Goal: Task Accomplishment & Management: Use online tool/utility

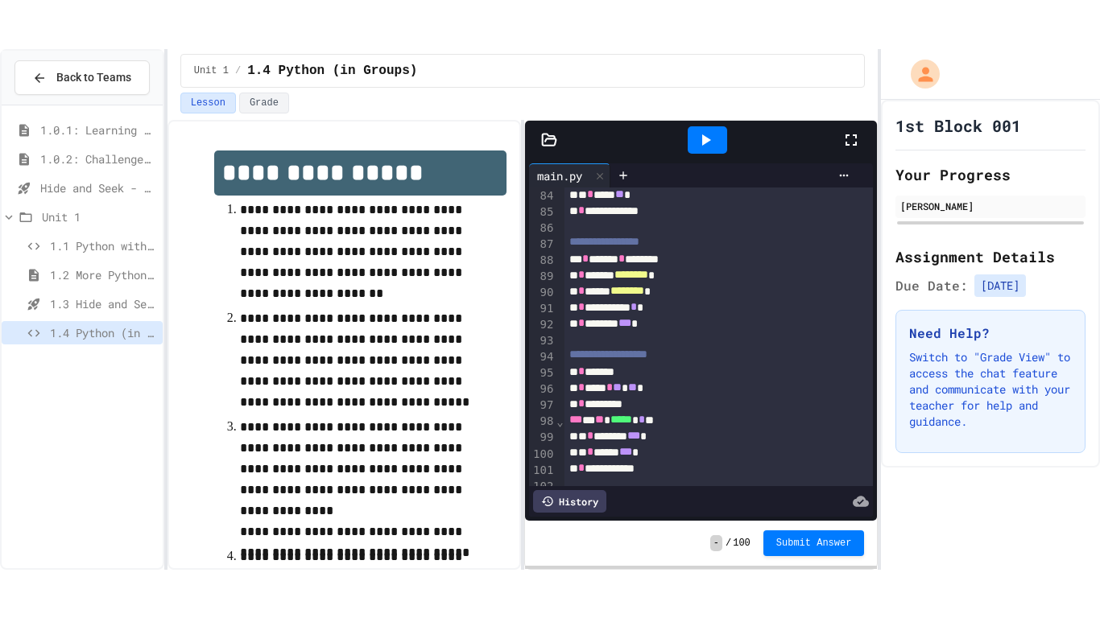
scroll to position [1395, 0]
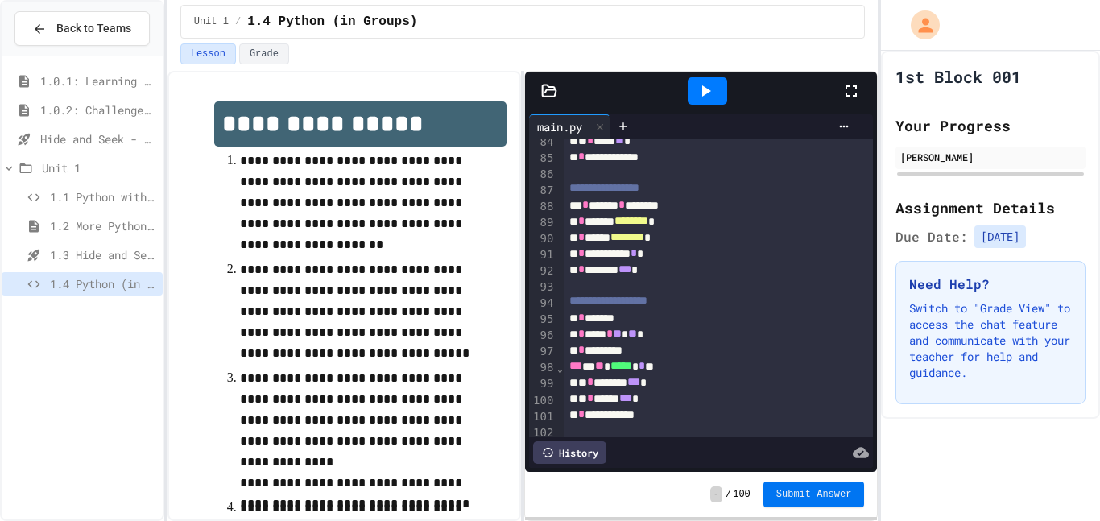
click at [836, 502] on button "Submit Answer" at bounding box center [813, 494] width 101 height 26
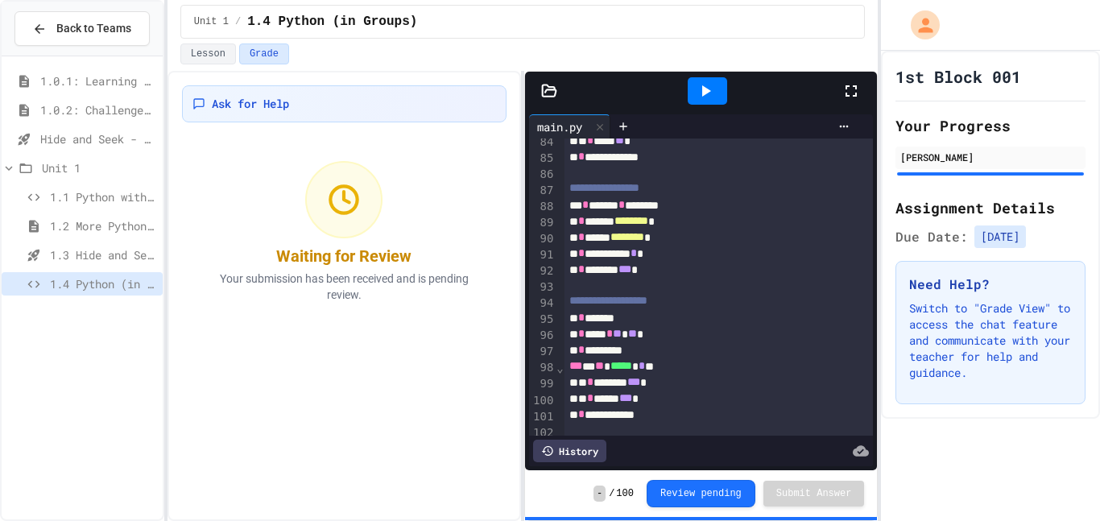
click at [101, 89] on span "1.0.1: Learning to Solve Hard Problems" at bounding box center [98, 80] width 116 height 17
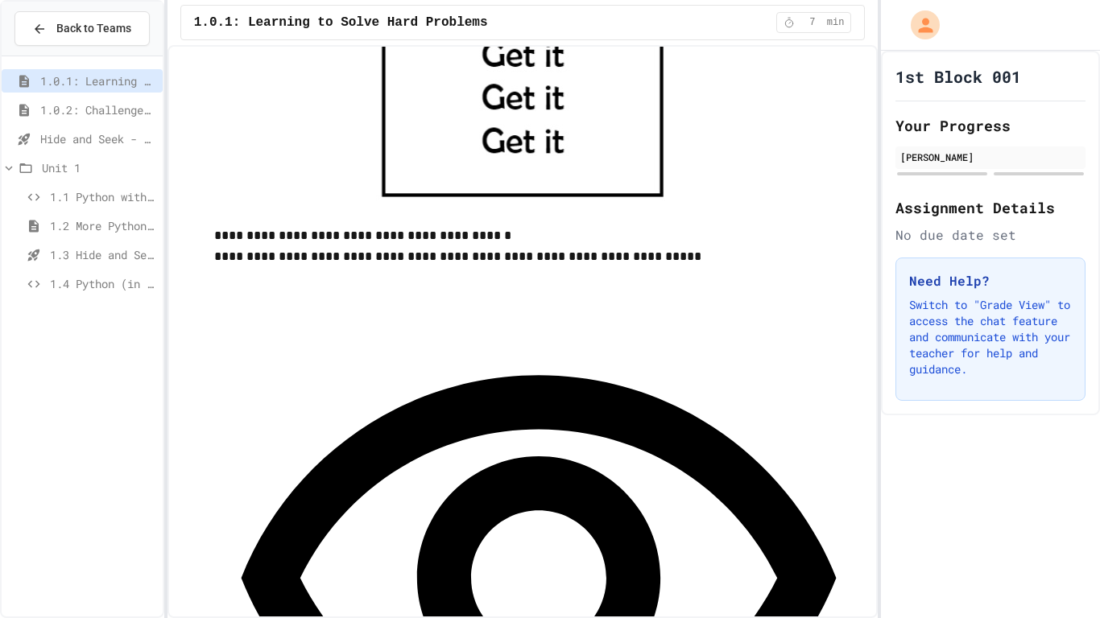
scroll to position [848, 0]
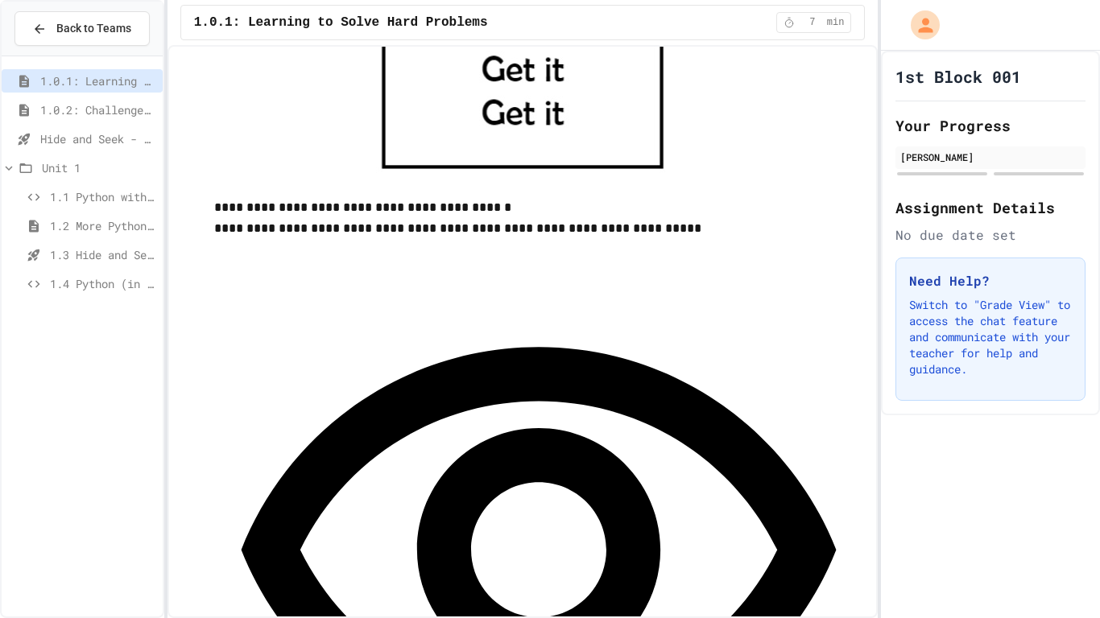
scroll to position [876, 0]
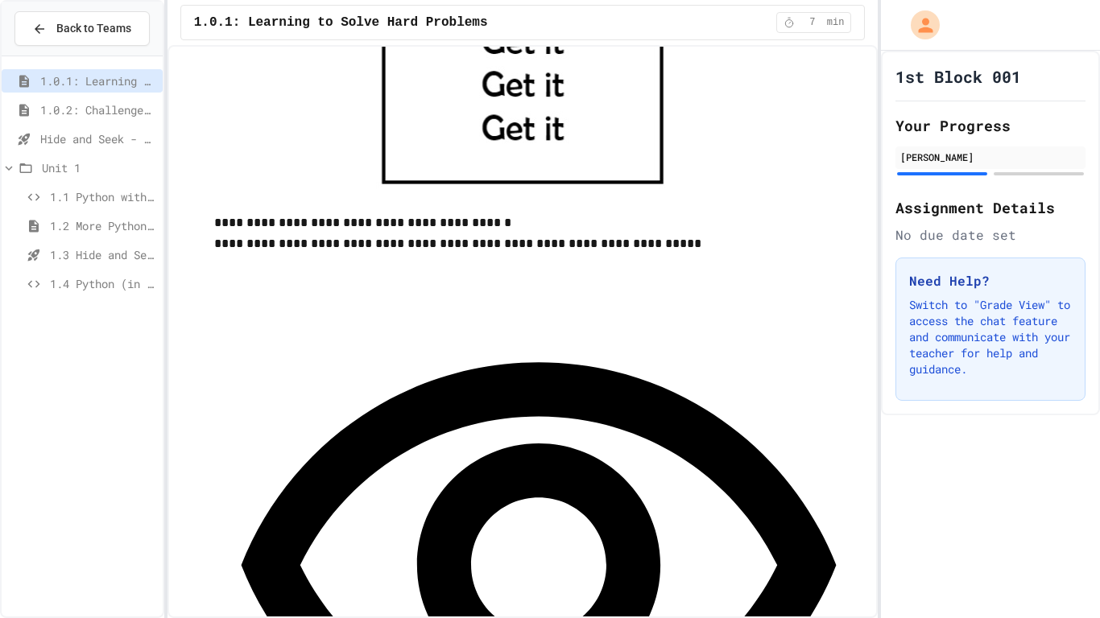
scroll to position [857, 0]
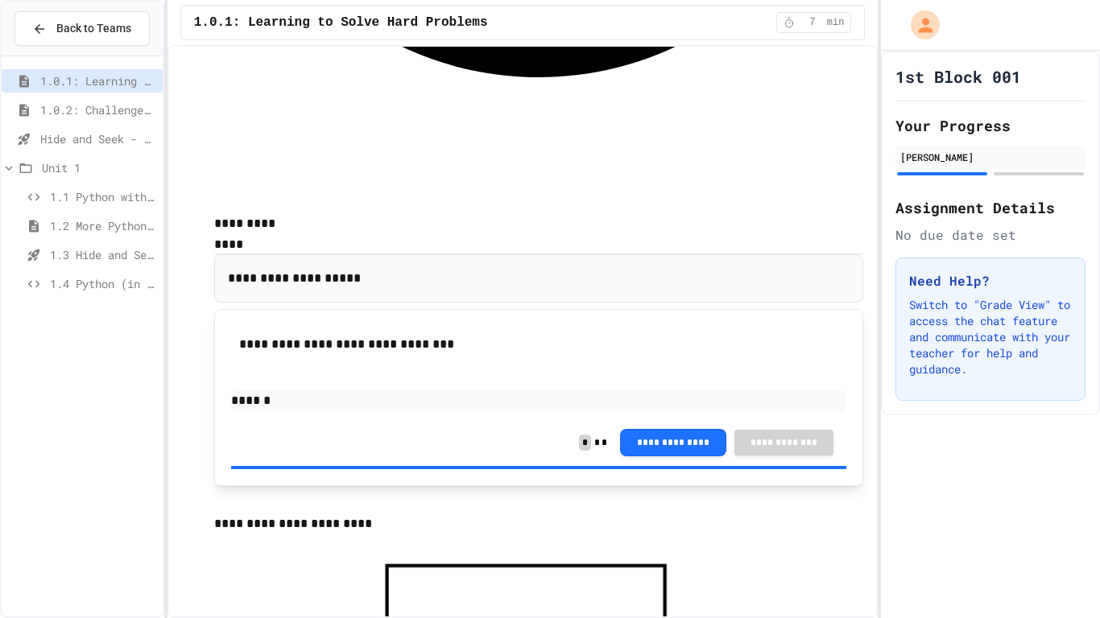
scroll to position [1550, 0]
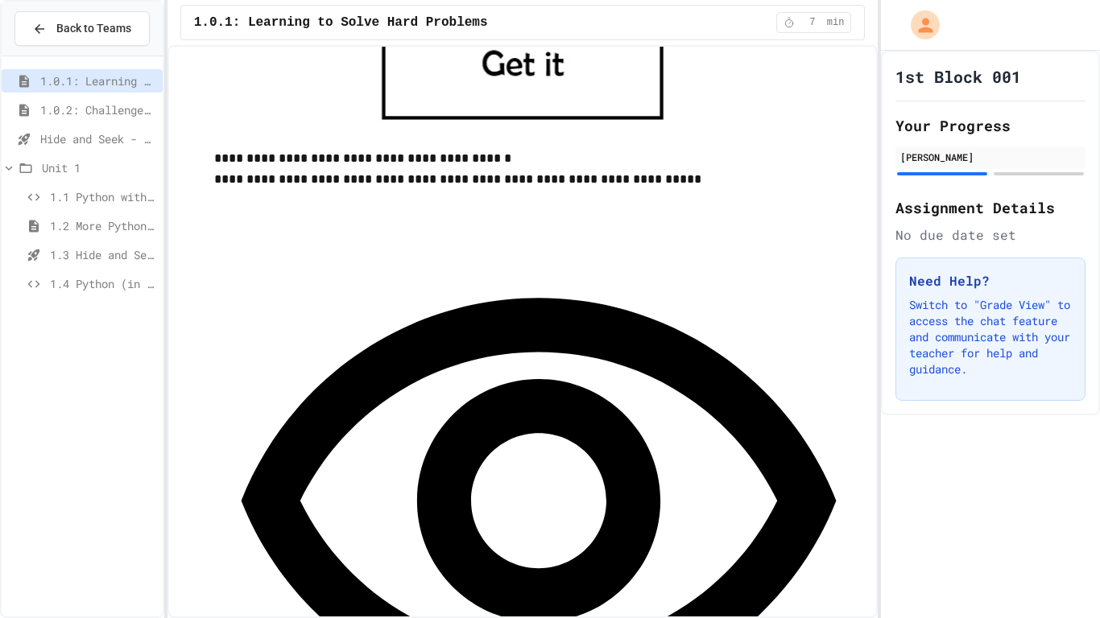
scroll to position [941, 0]
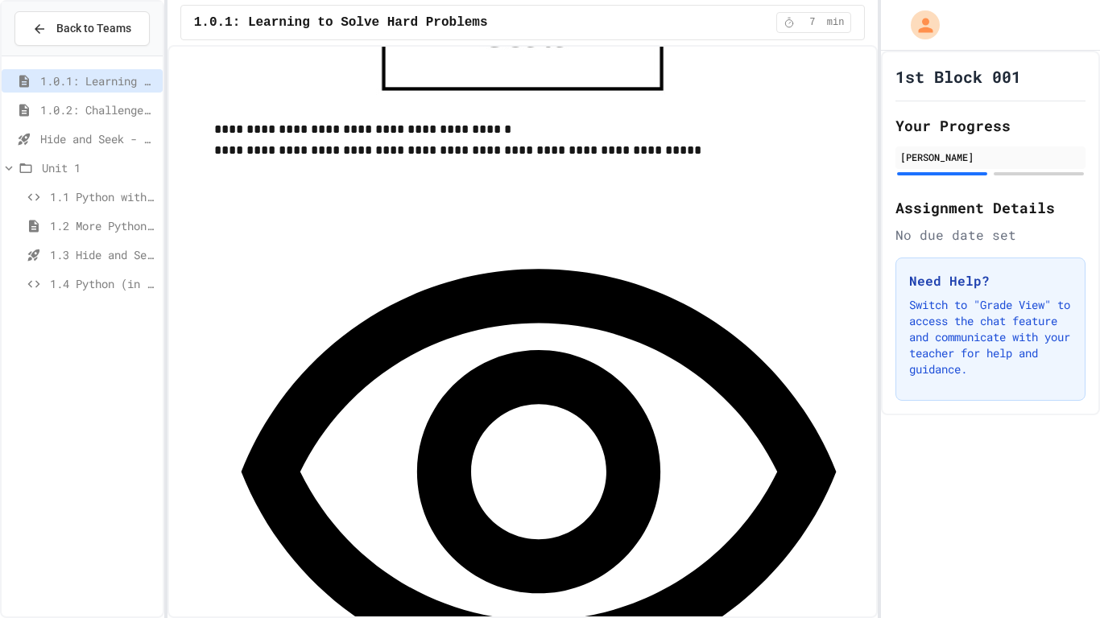
scroll to position [955, 0]
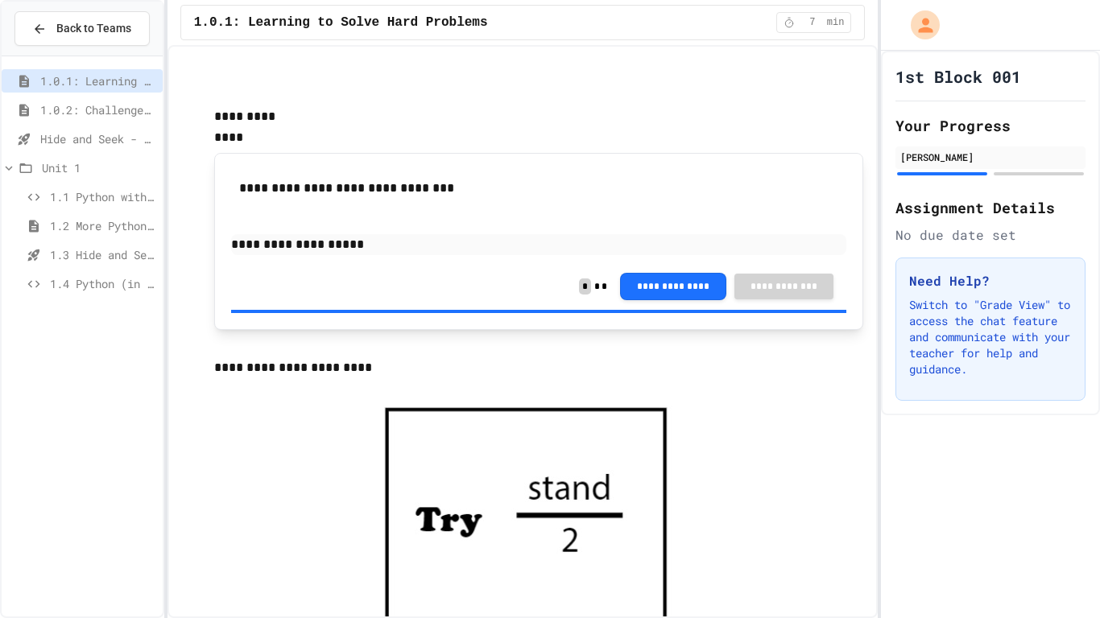
scroll to position [1659, 0]
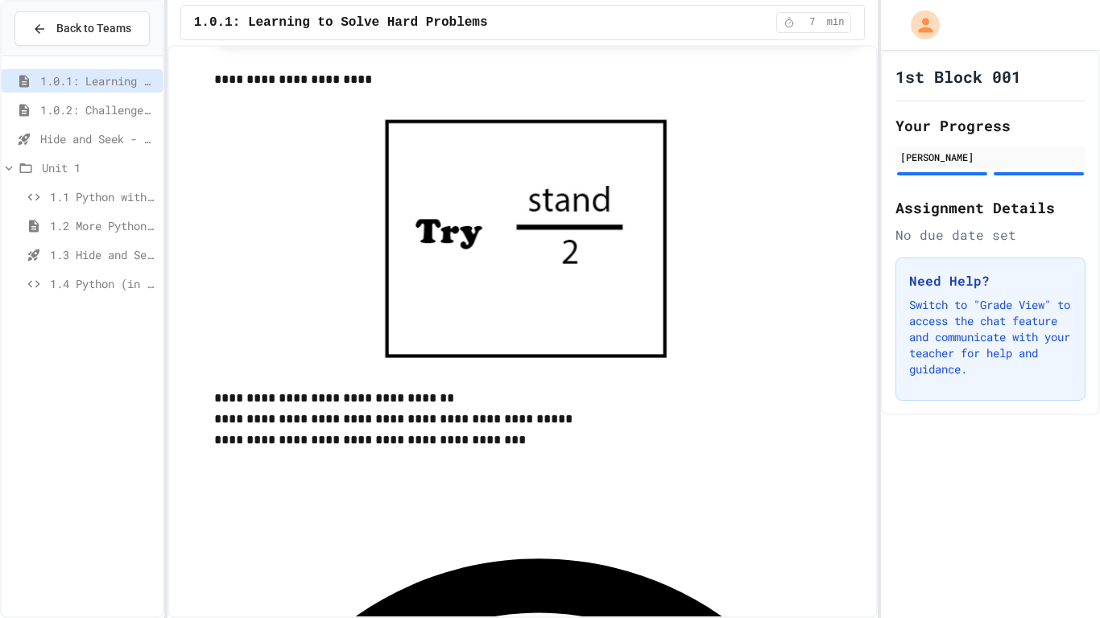
scroll to position [1944, 0]
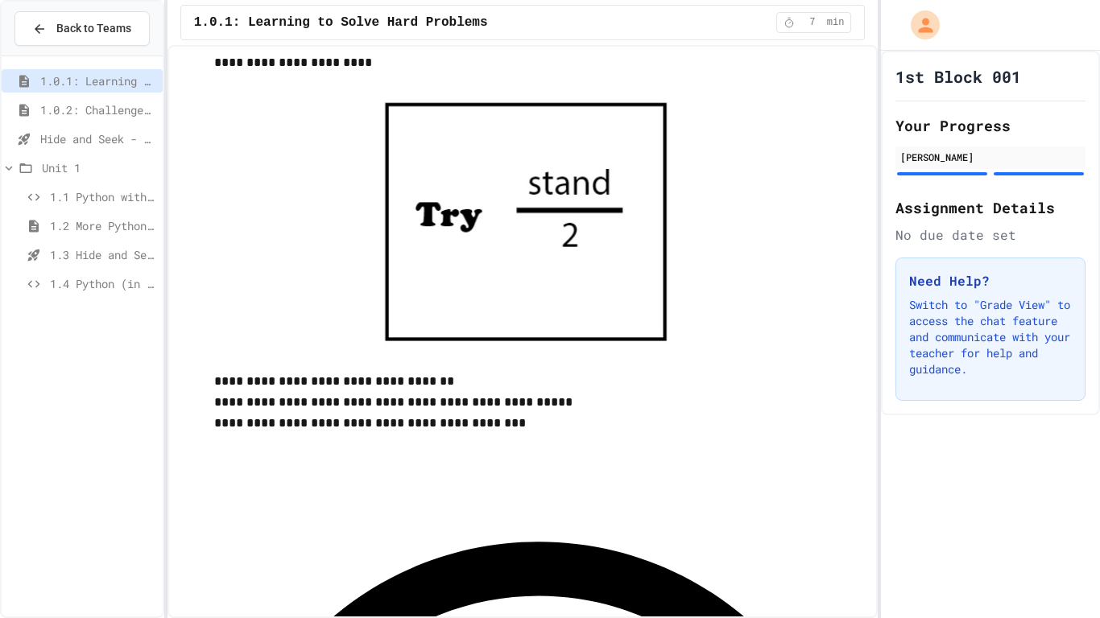
scroll to position [2039, 0]
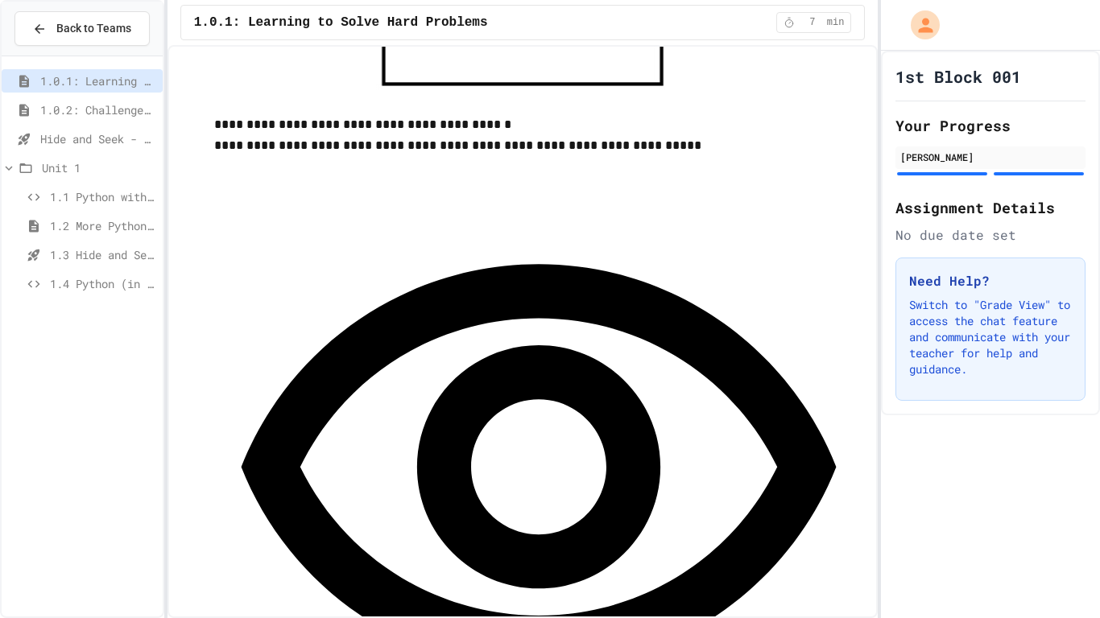
scroll to position [967, 0]
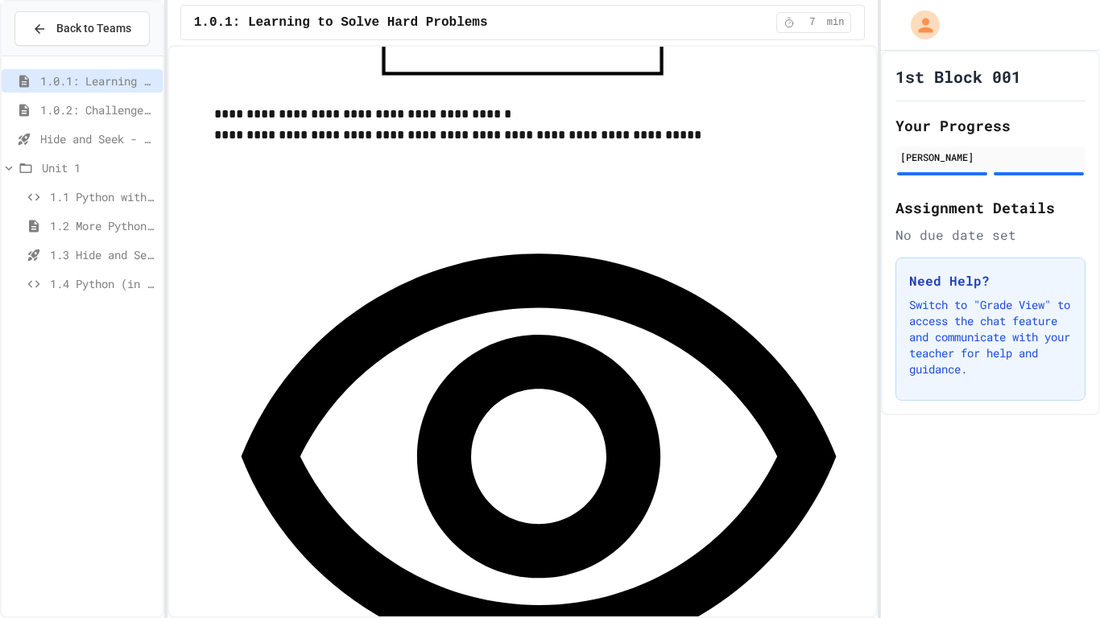
click at [830, 198] on div "**********" at bounding box center [539, 491] width 650 height 690
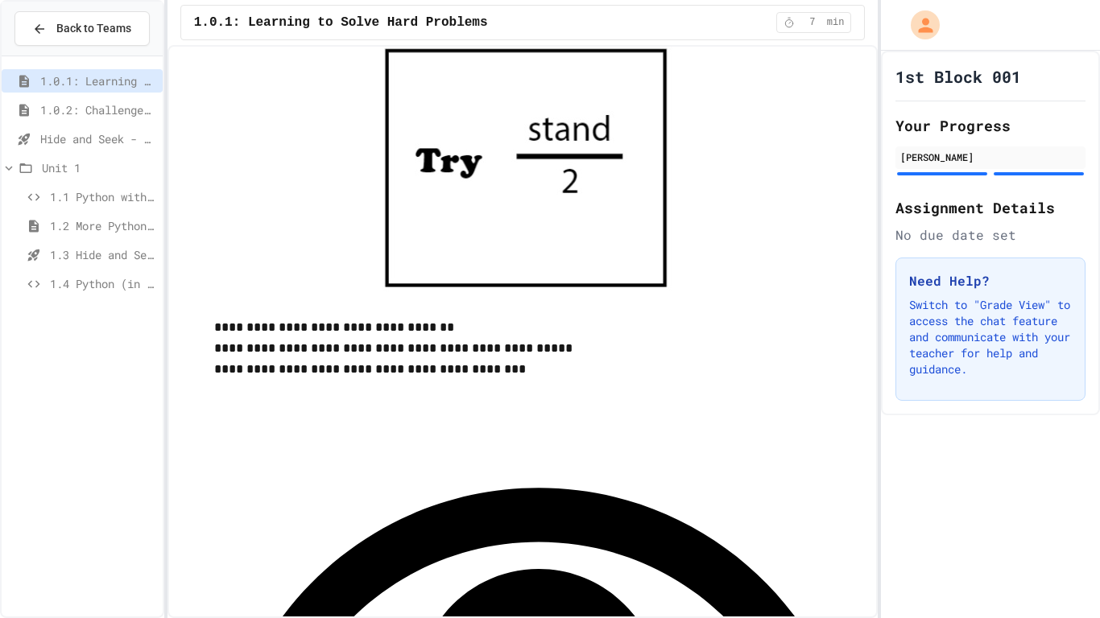
scroll to position [2012, 0]
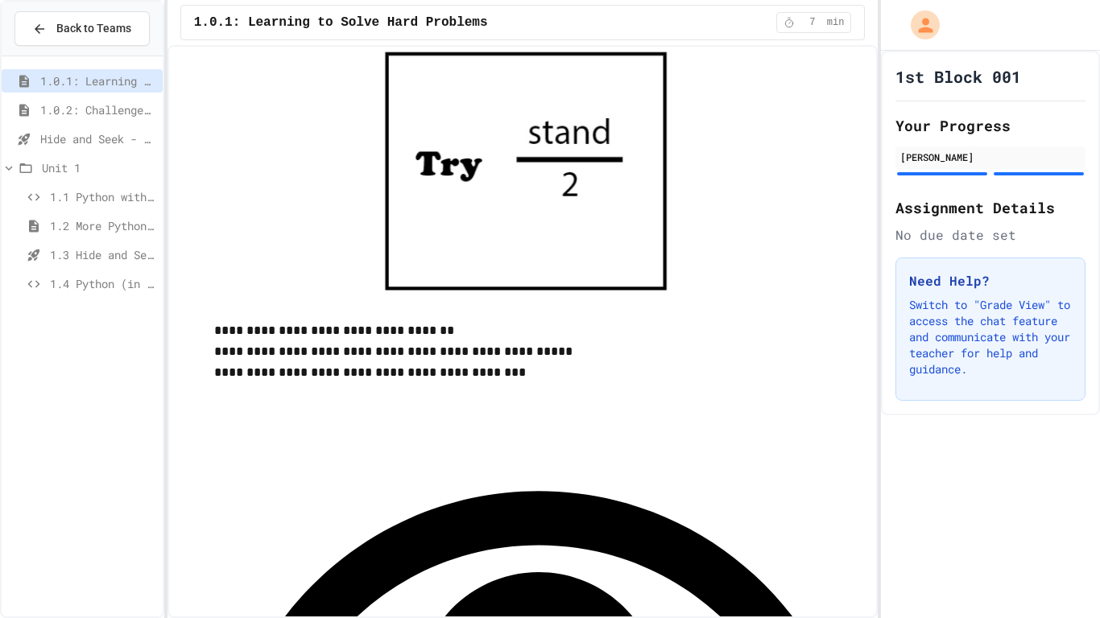
click at [73, 105] on span "1.0.2: Challenge Problem - The Bridge" at bounding box center [98, 109] width 116 height 17
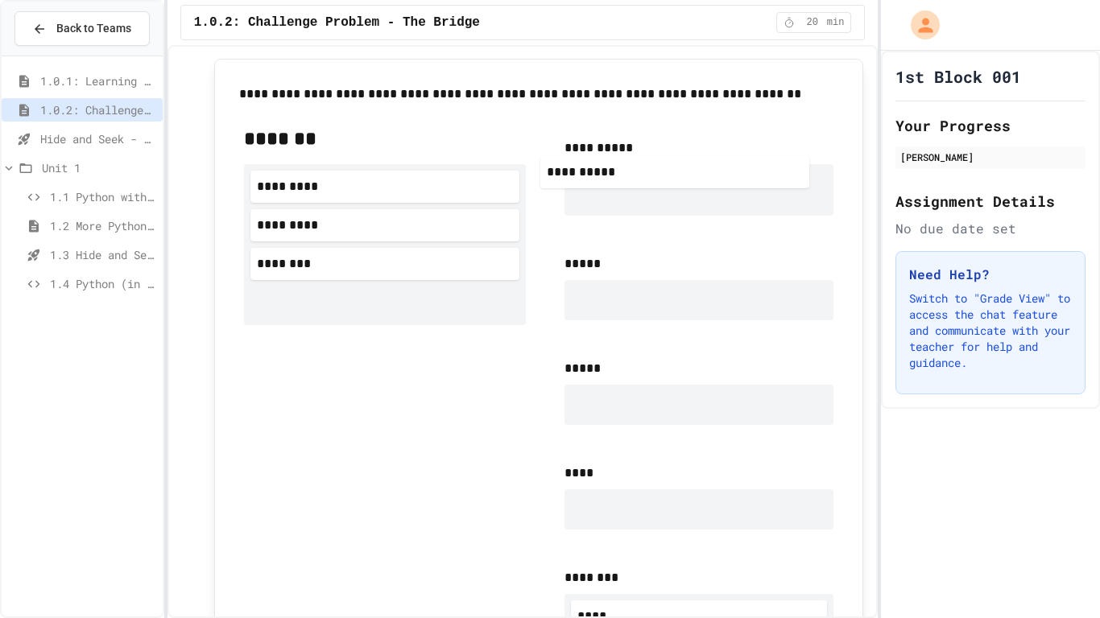
scroll to position [878, 0]
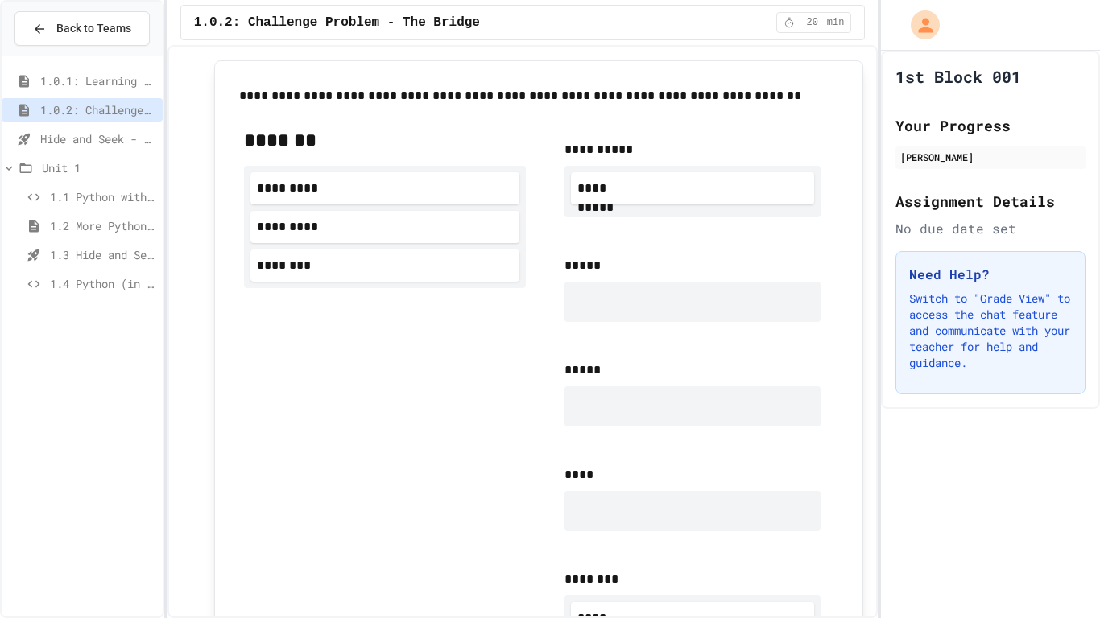
click at [436, 399] on div "******* ********* ********* ********" at bounding box center [385, 393] width 282 height 533
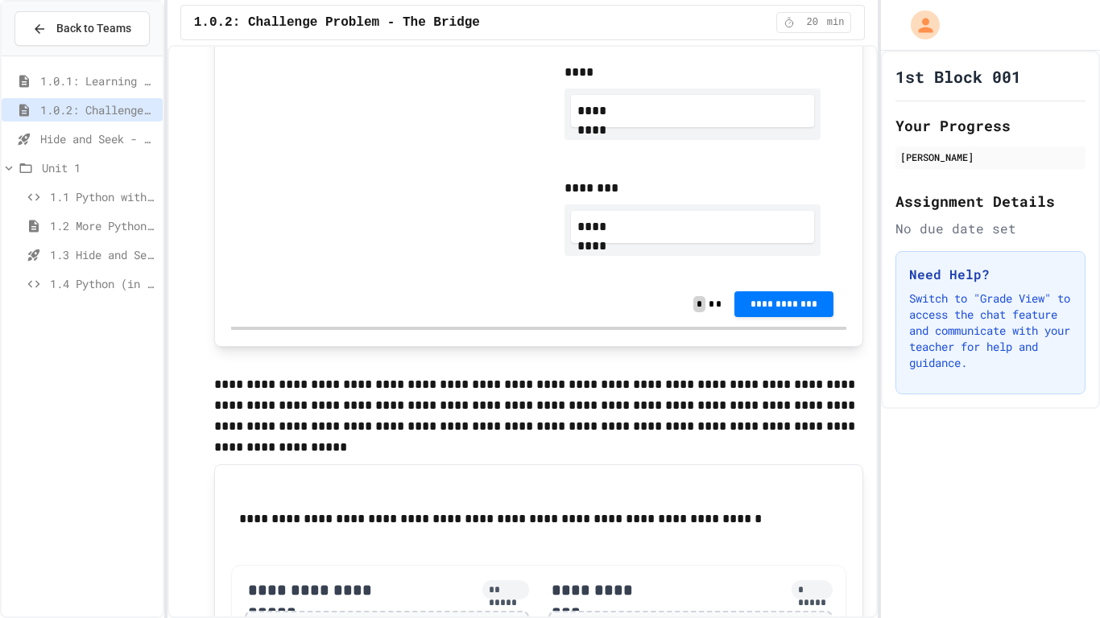
scroll to position [1318, 0]
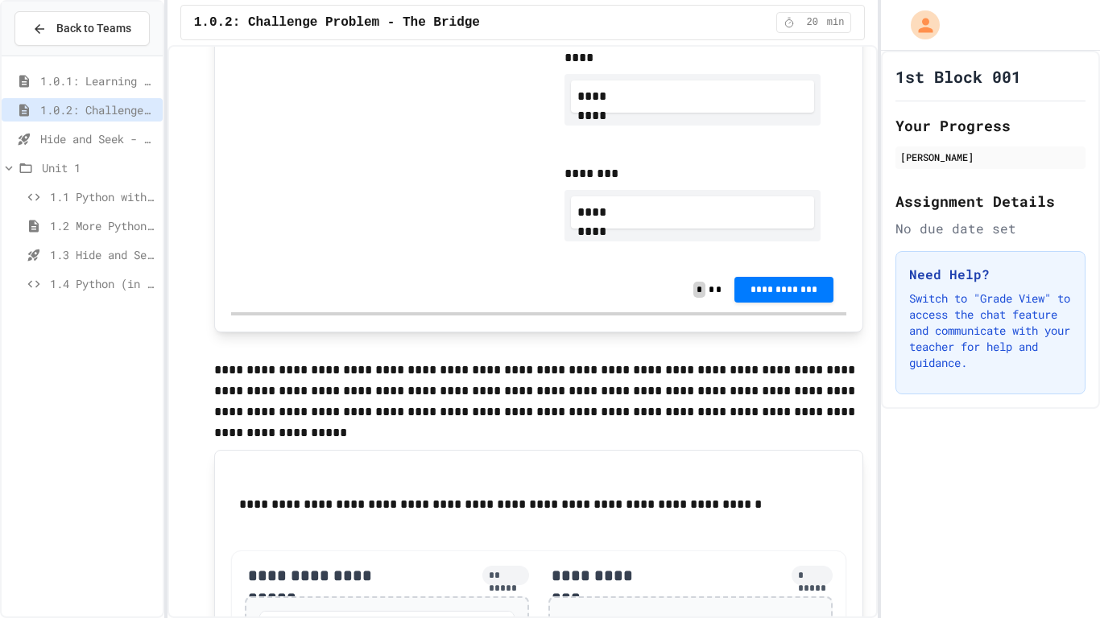
click at [799, 287] on span "**********" at bounding box center [783, 289] width 73 height 13
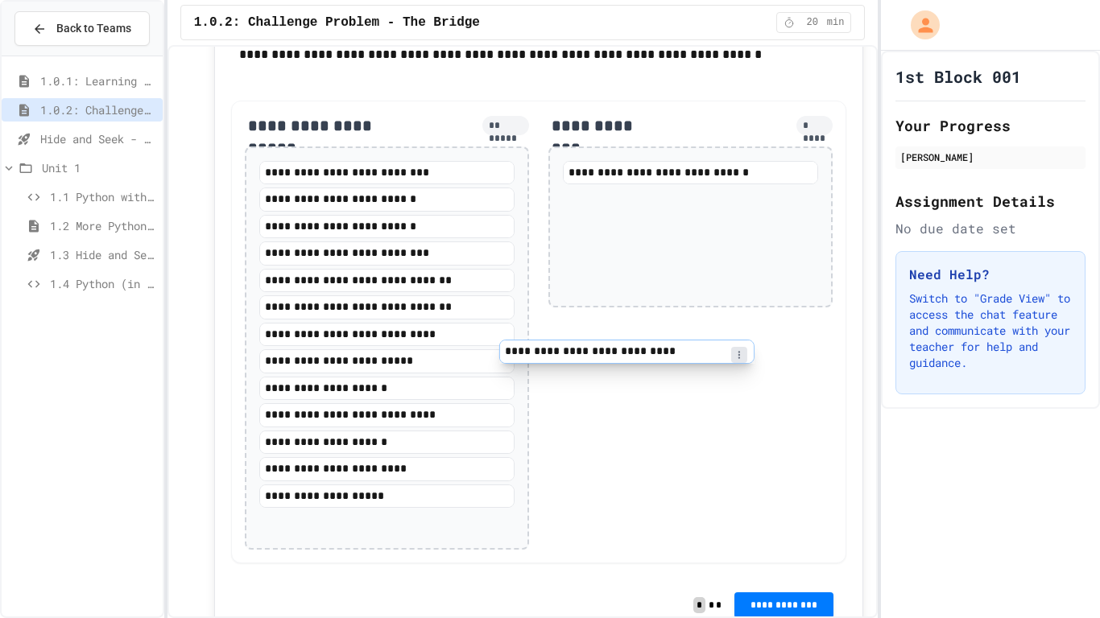
scroll to position [1771, 0]
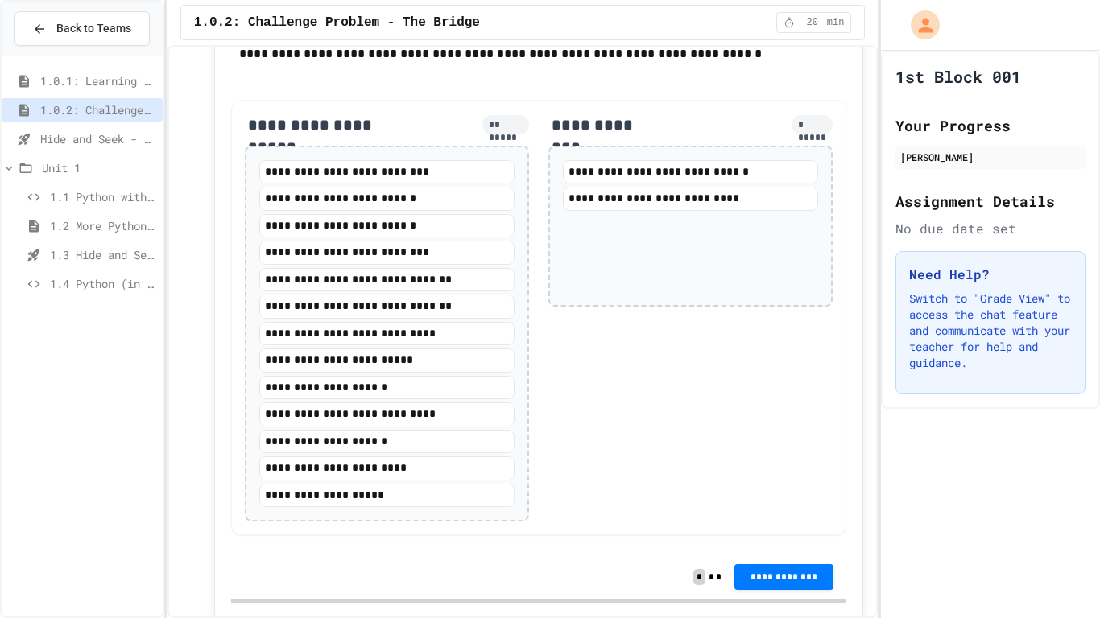
click at [807, 520] on span "**********" at bounding box center [783, 577] width 73 height 13
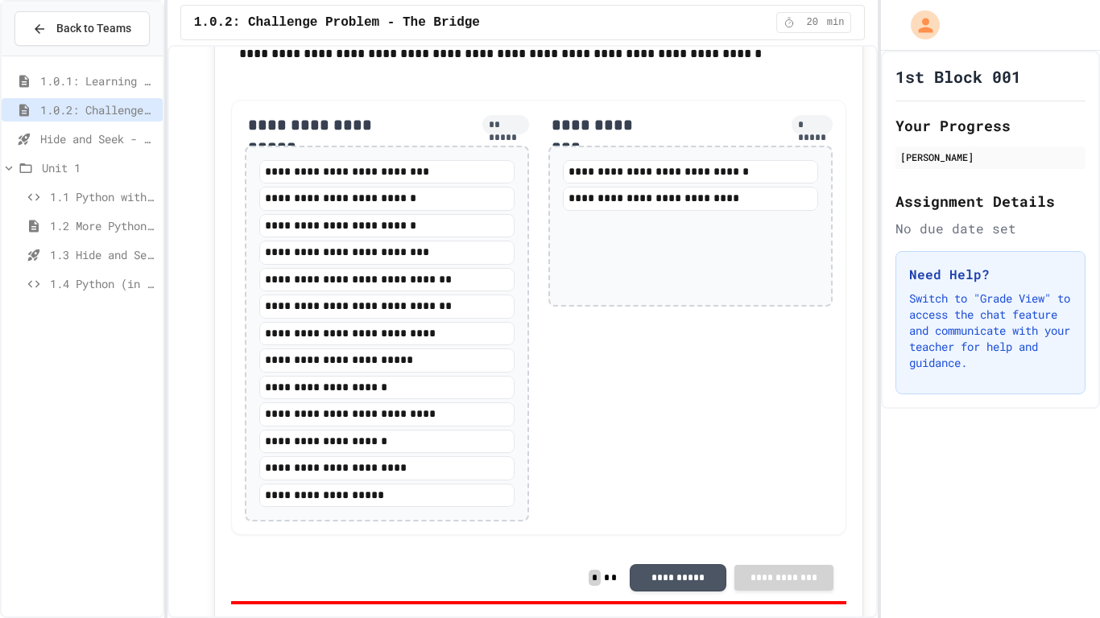
click at [526, 520] on div "Result" at bounding box center [549, 627] width 53 height 19
click at [567, 520] on div "Result" at bounding box center [549, 627] width 53 height 19
click at [553, 520] on div "Result" at bounding box center [549, 627] width 53 height 19
click at [560, 520] on div "Result" at bounding box center [549, 627] width 53 height 19
click at [550, 520] on div "Result" at bounding box center [549, 627] width 53 height 19
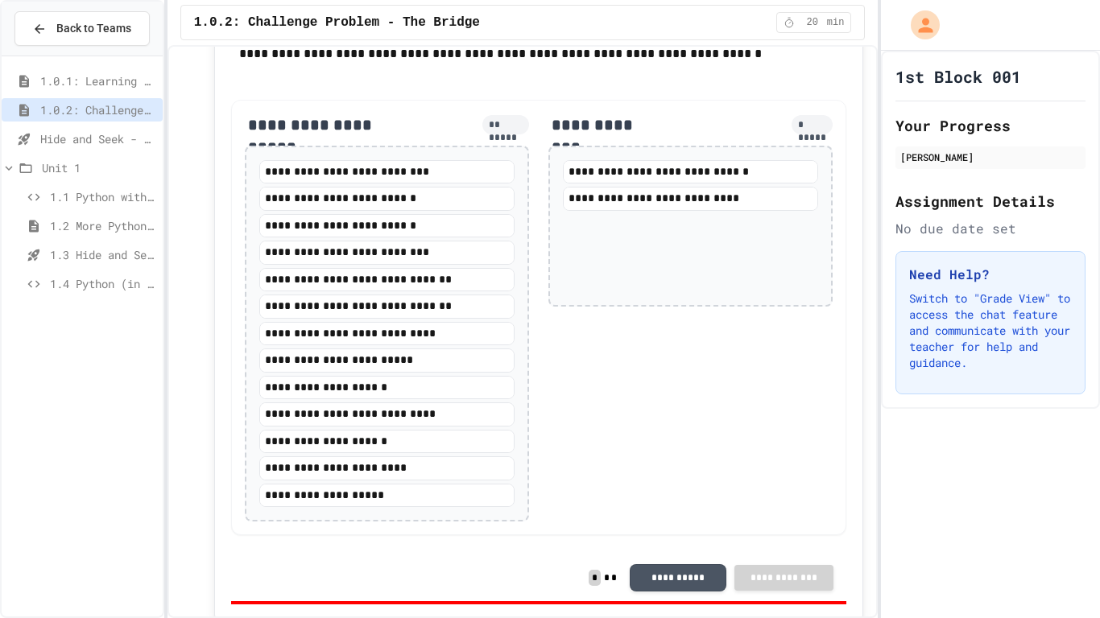
click at [708, 520] on button "**********" at bounding box center [678, 576] width 97 height 27
click at [548, 520] on div "Result" at bounding box center [549, 627] width 53 height 19
drag, startPoint x: 566, startPoint y: 323, endPoint x: 557, endPoint y: 224, distance: 99.4
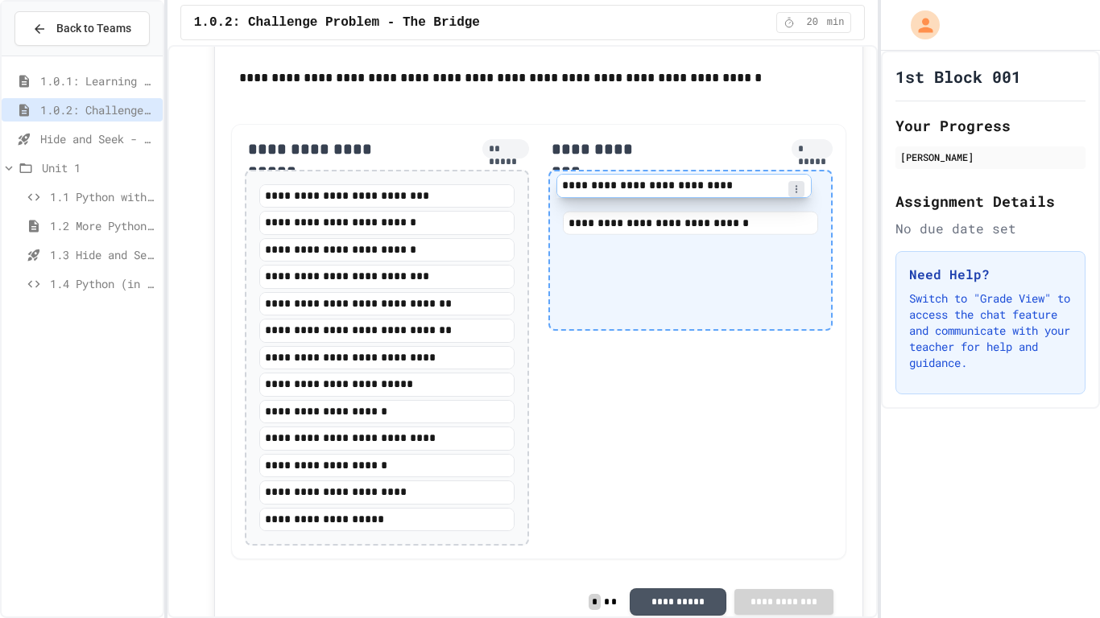
scroll to position [1742, 0]
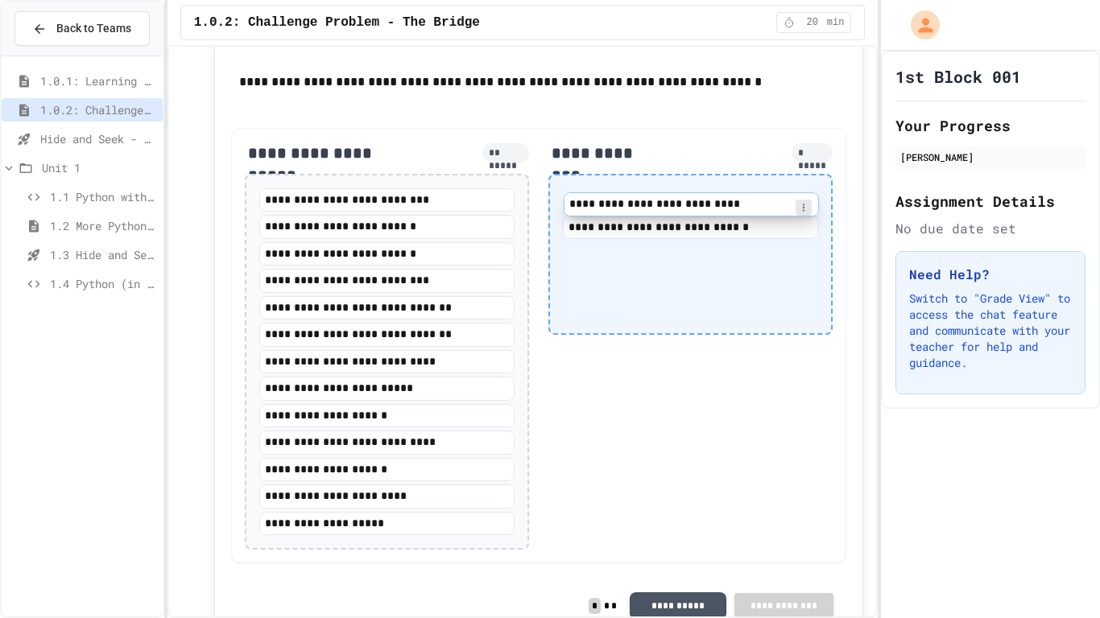
drag, startPoint x: 668, startPoint y: 201, endPoint x: 692, endPoint y: 203, distance: 24.2
click at [692, 203] on div "**********" at bounding box center [690, 213] width 255 height 51
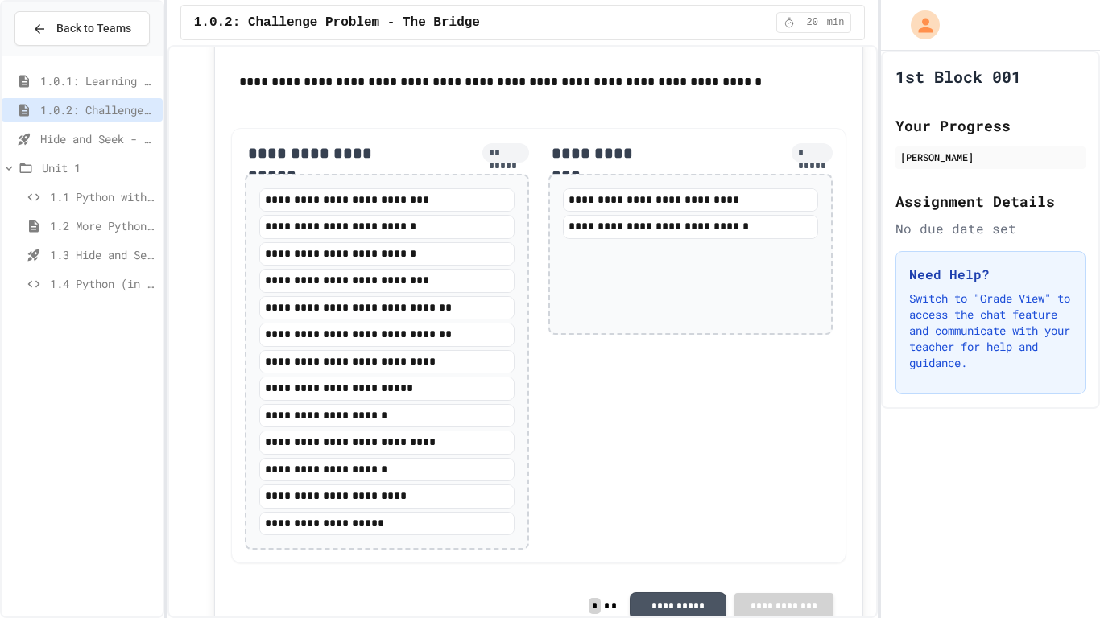
scroll to position [1833, 0]
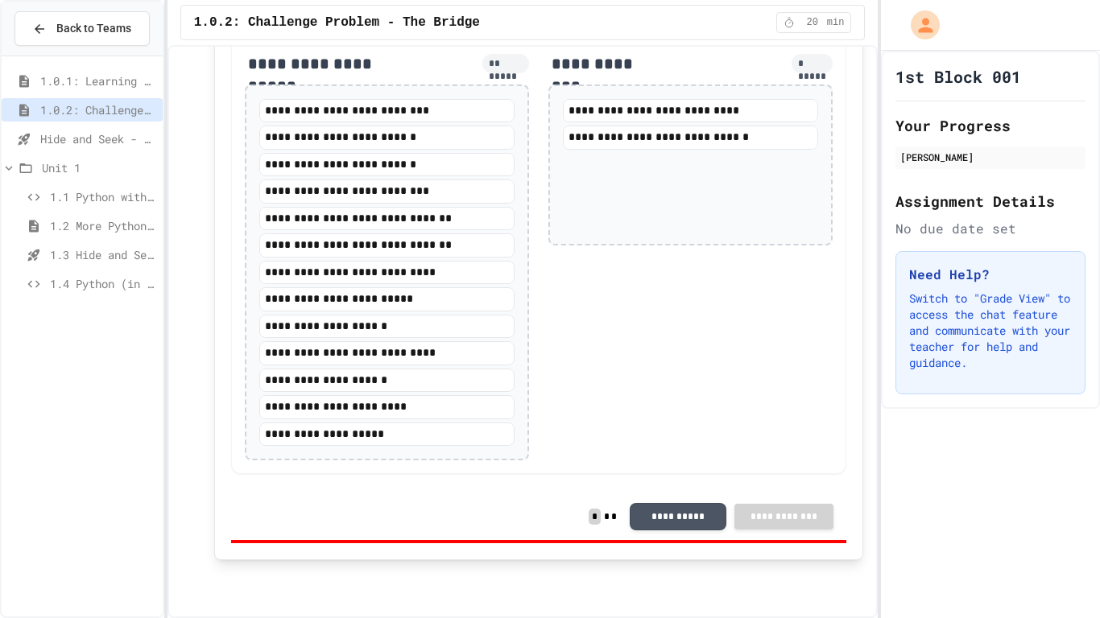
click at [699, 510] on button "**********" at bounding box center [678, 516] width 97 height 27
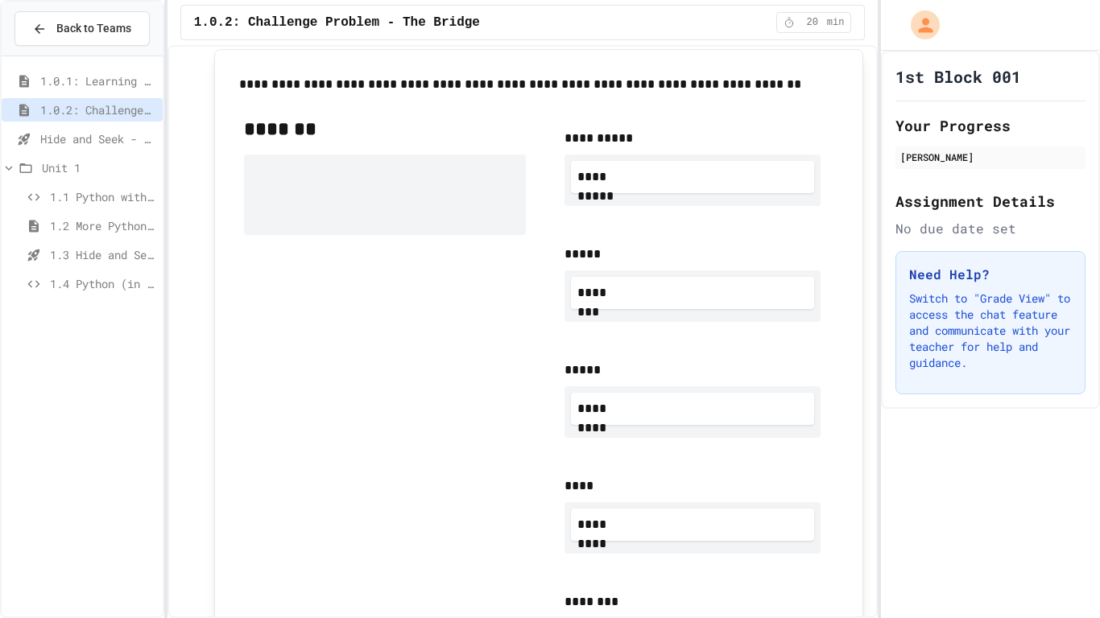
scroll to position [882, 0]
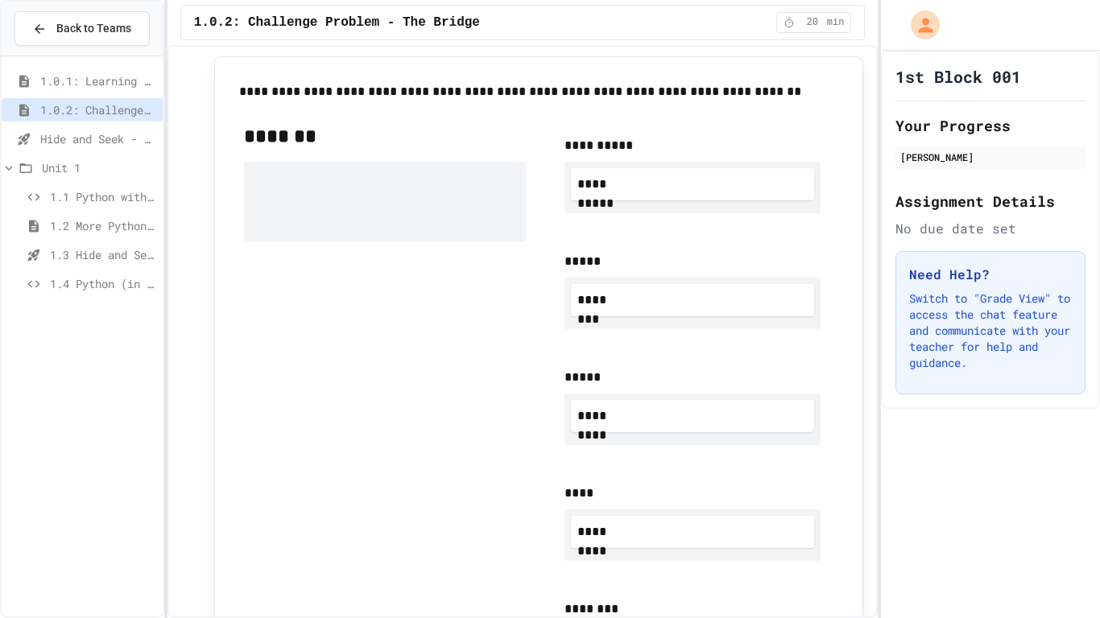
click at [121, 159] on span "Unit 1" at bounding box center [99, 167] width 114 height 17
click at [123, 138] on span "Hide and Seek - SUB" at bounding box center [98, 138] width 116 height 17
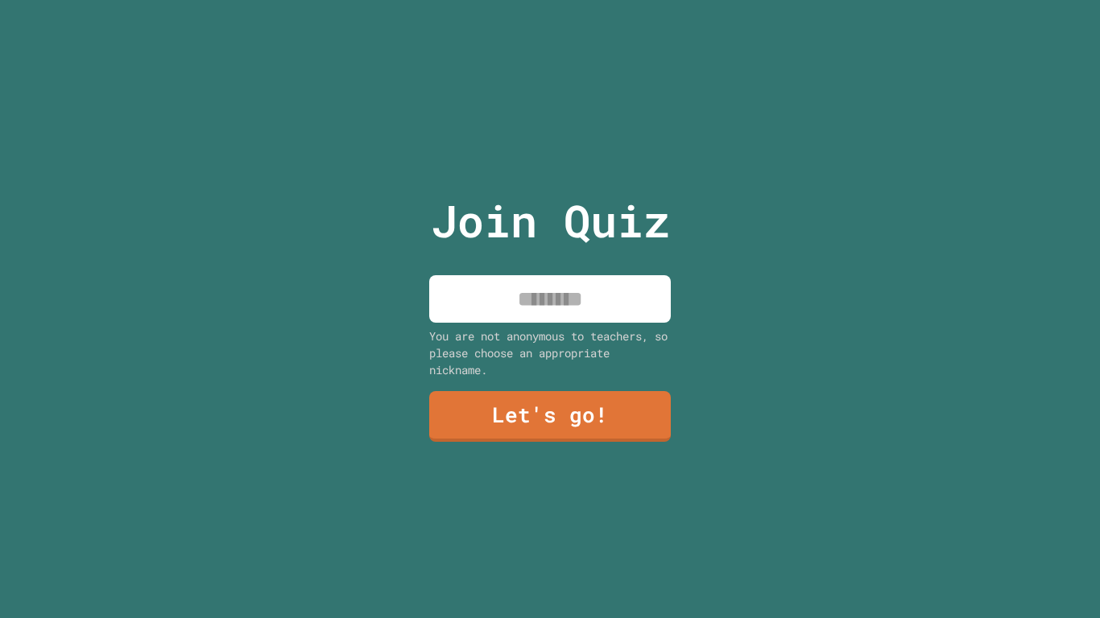
click at [591, 324] on div "Join Quiz You are not anonymous to teachers, so please choose an appropriate ni…" at bounding box center [550, 309] width 271 height 618
click at [587, 311] on input at bounding box center [550, 299] width 242 height 48
type input "******"
click at [638, 410] on link "Let's go!" at bounding box center [549, 414] width 233 height 53
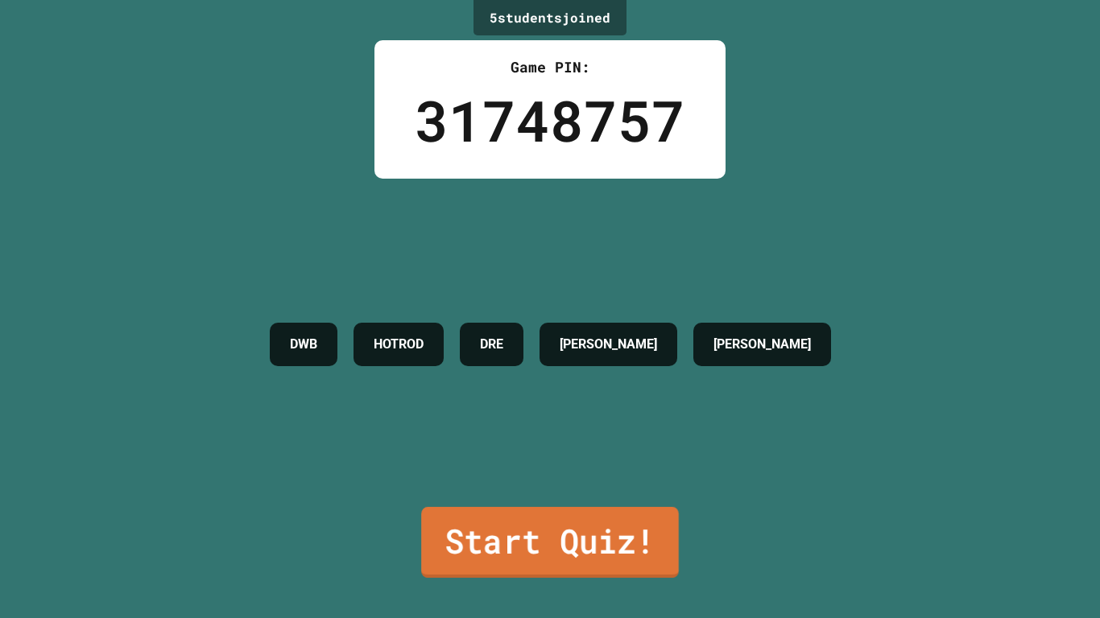
click at [661, 565] on link "Start Quiz!" at bounding box center [550, 542] width 258 height 71
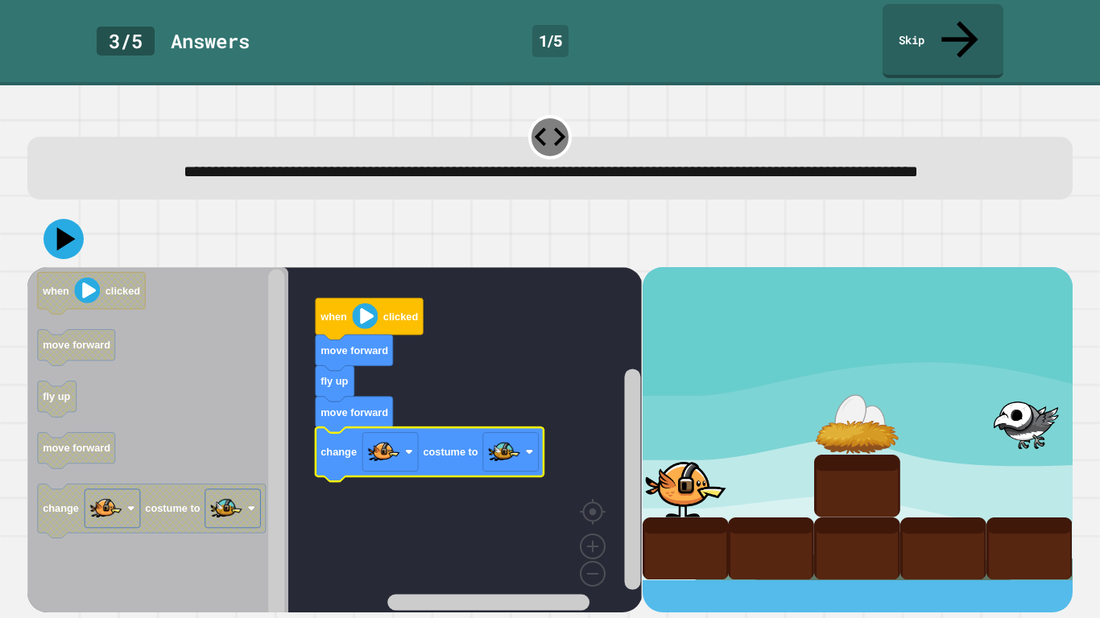
click at [60, 227] on icon at bounding box center [66, 238] width 19 height 23
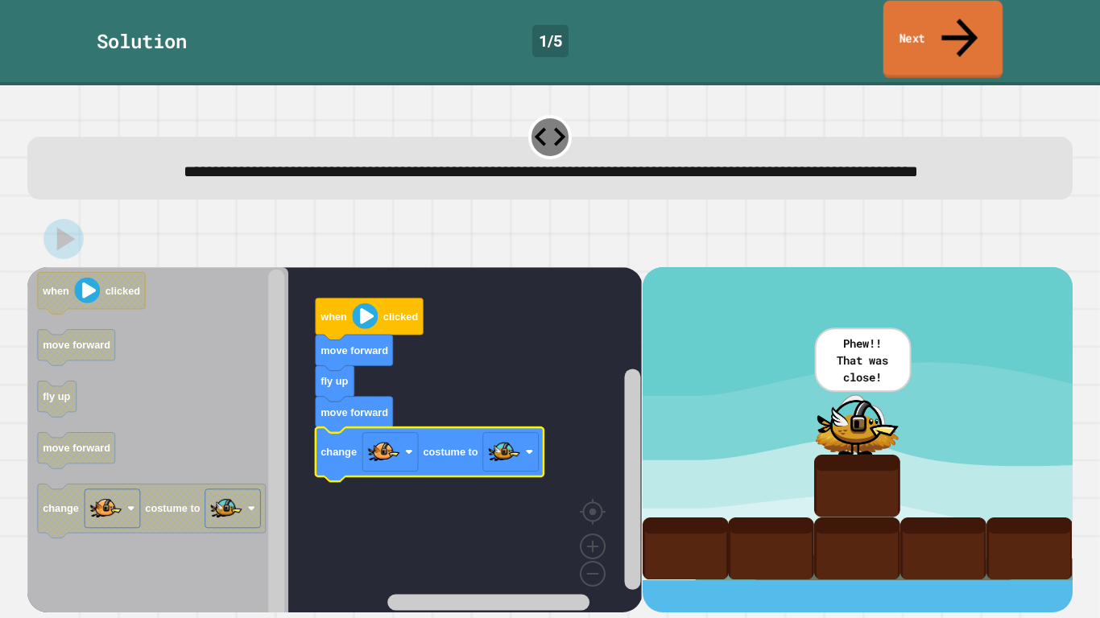
click at [955, 31] on link "Next" at bounding box center [942, 40] width 119 height 78
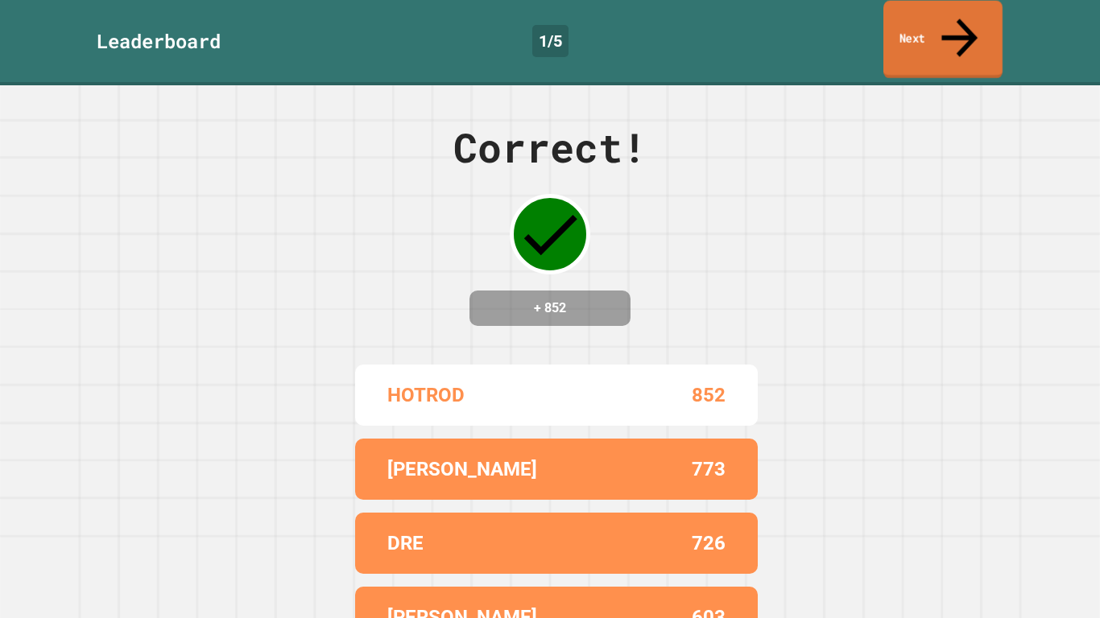
click at [955, 24] on icon at bounding box center [959, 37] width 54 height 57
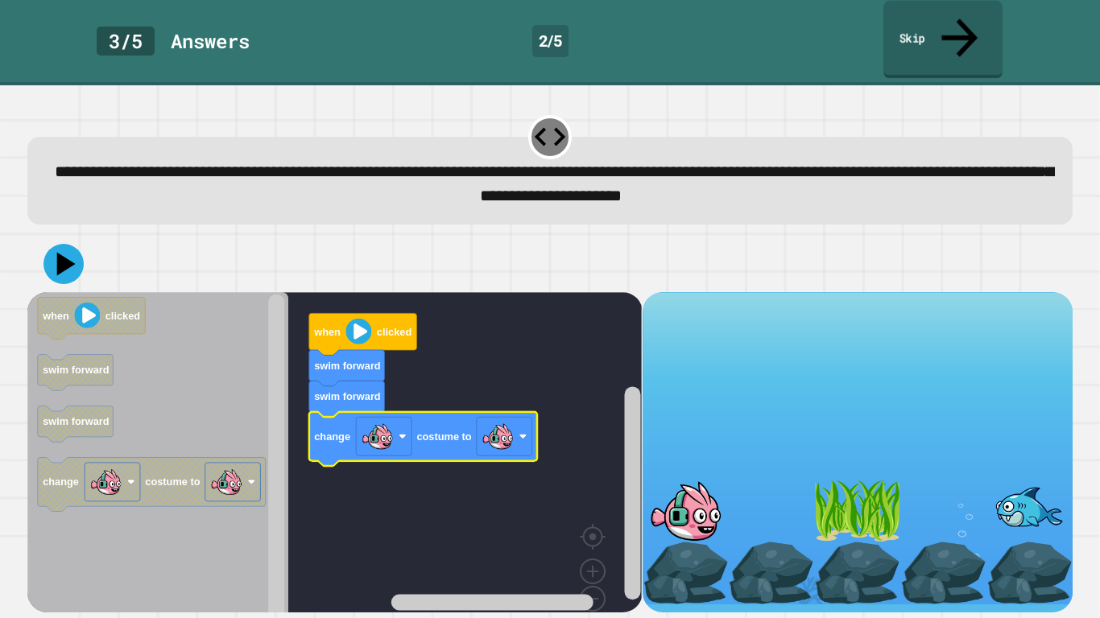
click at [529, 417] on rect "Blockly Workspace" at bounding box center [505, 436] width 56 height 39
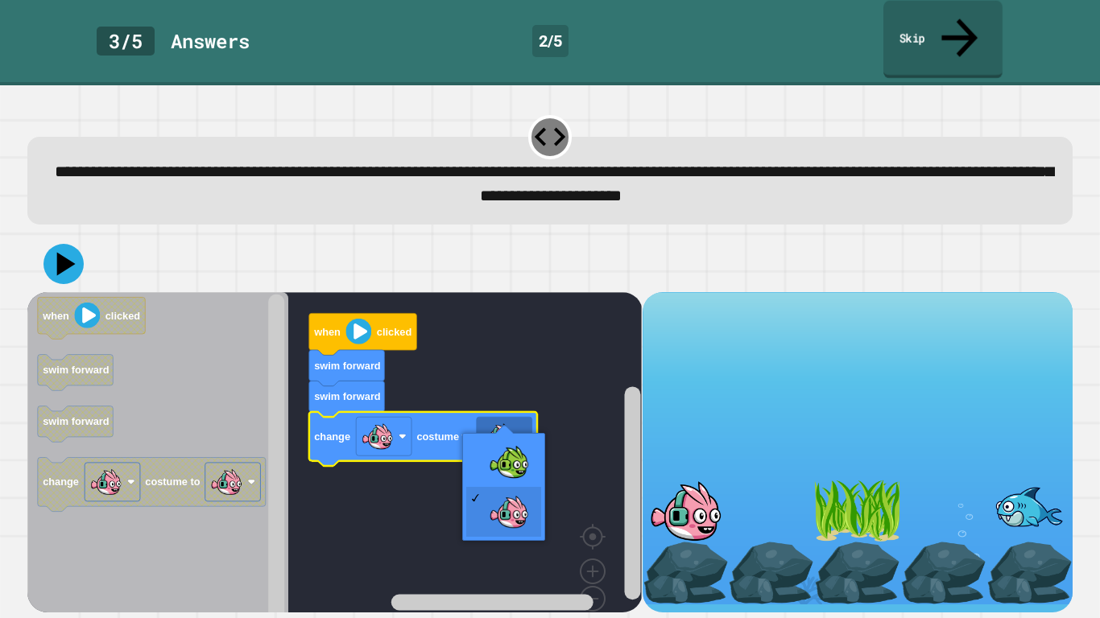
click at [512, 475] on rect "Blockly Workspace" at bounding box center [334, 470] width 614 height 356
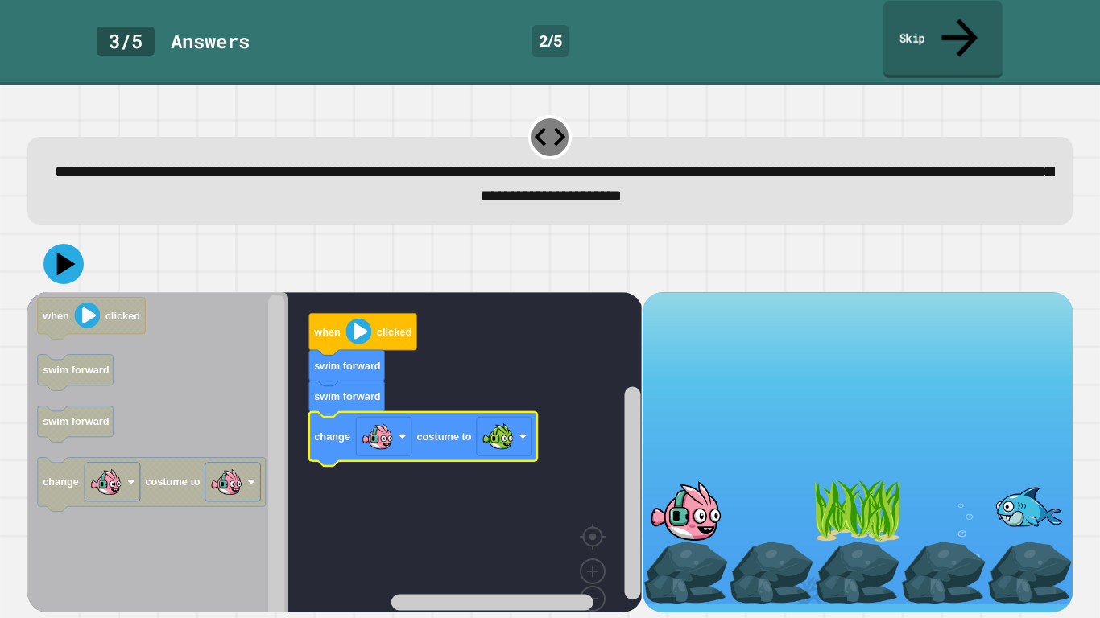
click at [72, 244] on icon at bounding box center [63, 264] width 40 height 40
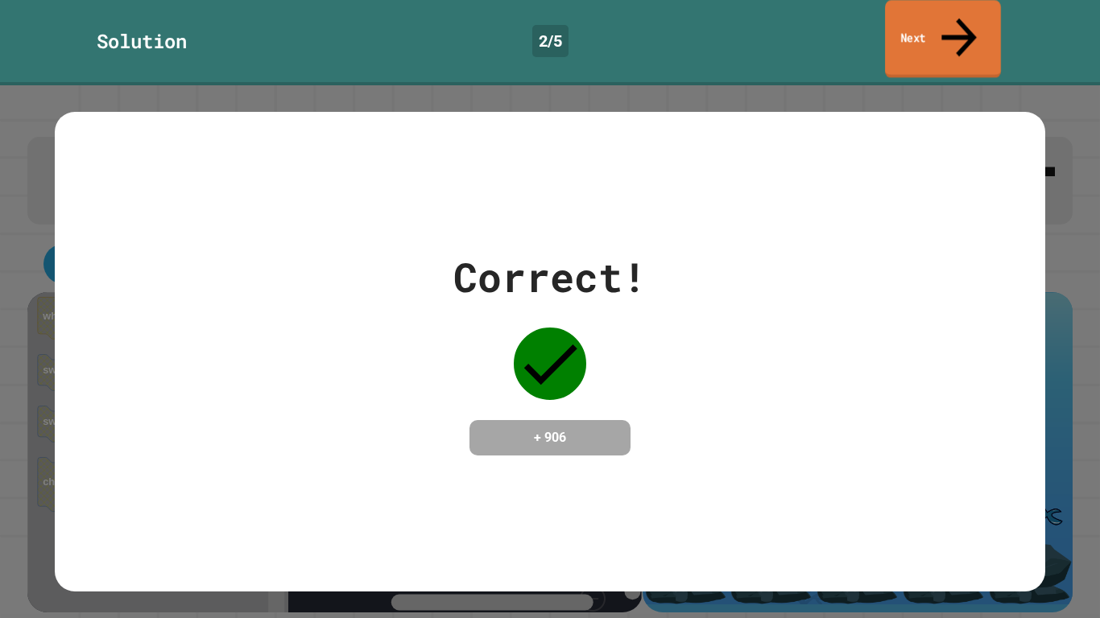
click at [977, 22] on link "Next" at bounding box center [943, 39] width 116 height 78
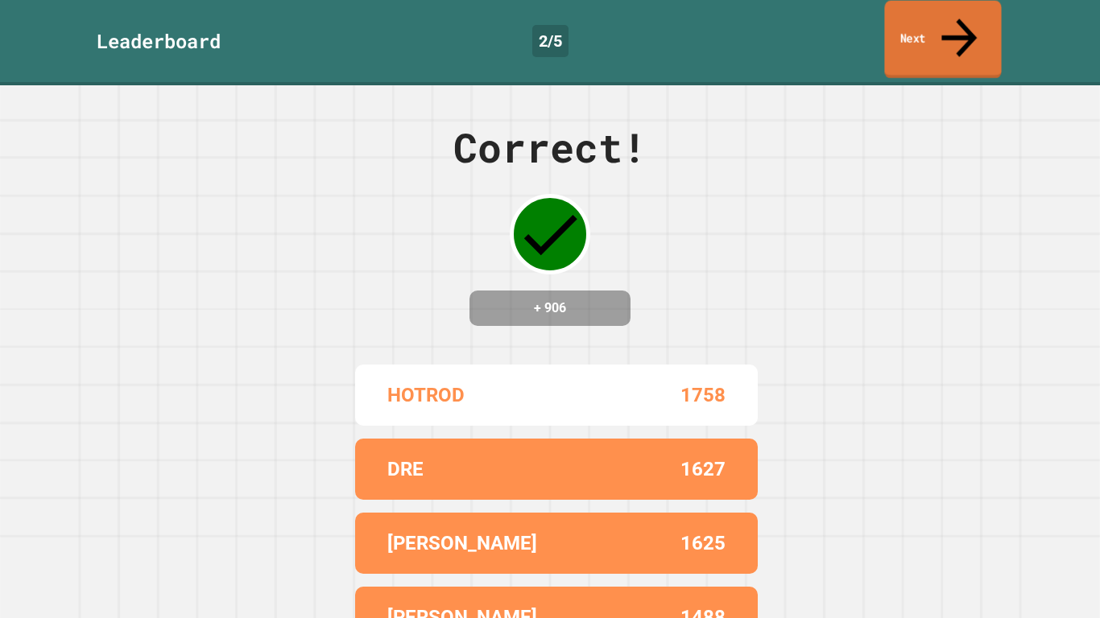
click at [946, 31] on link "Next" at bounding box center [942, 40] width 117 height 78
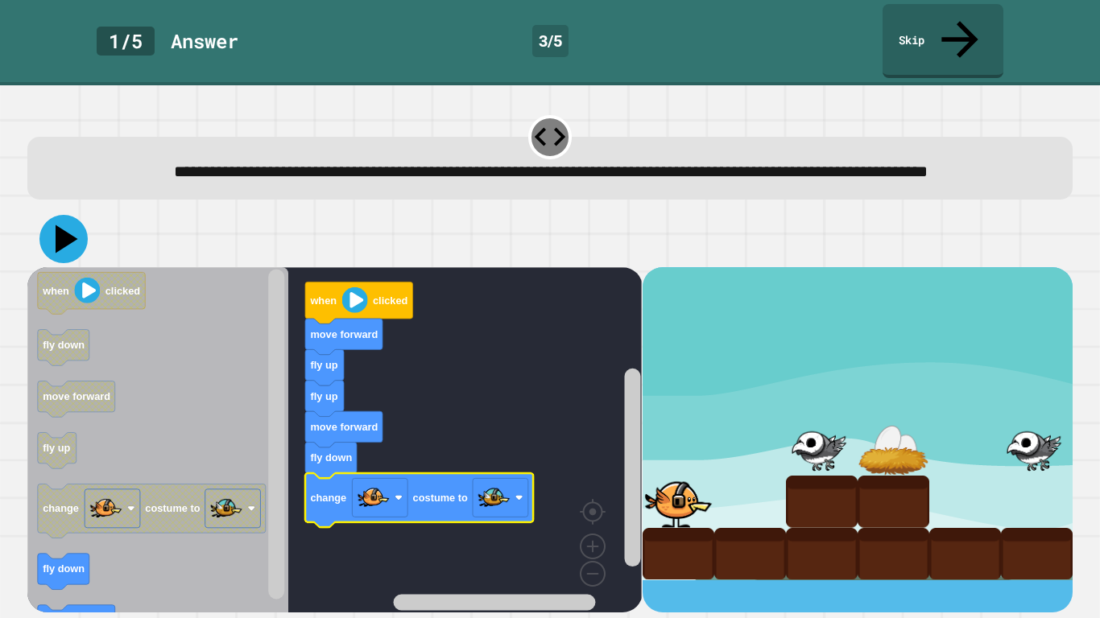
click at [60, 225] on icon at bounding box center [67, 239] width 23 height 28
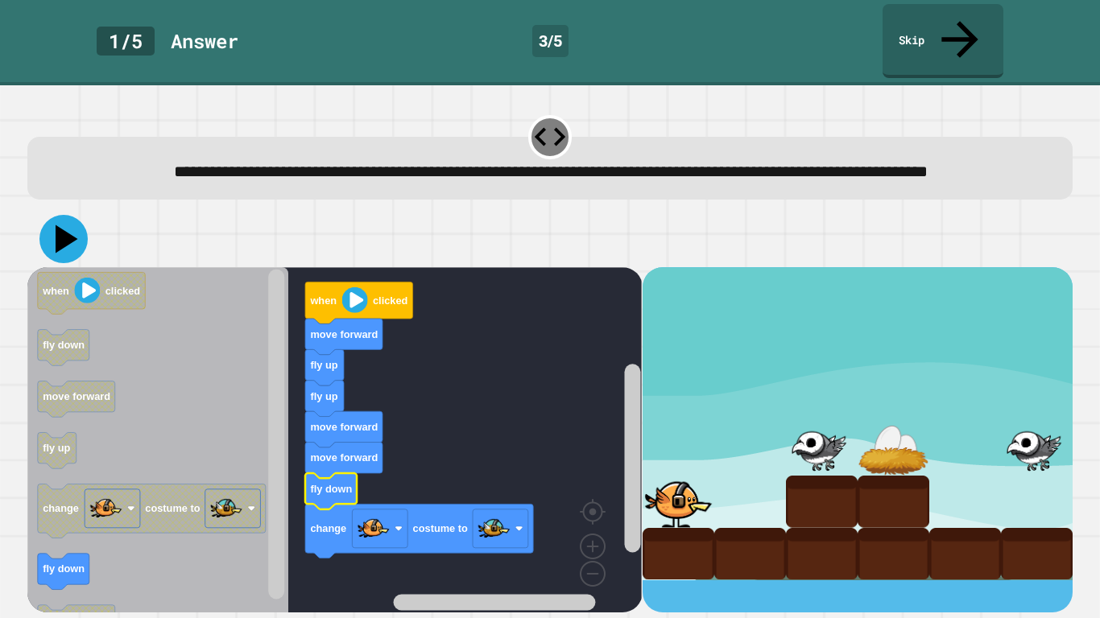
click at [68, 222] on icon at bounding box center [63, 239] width 48 height 48
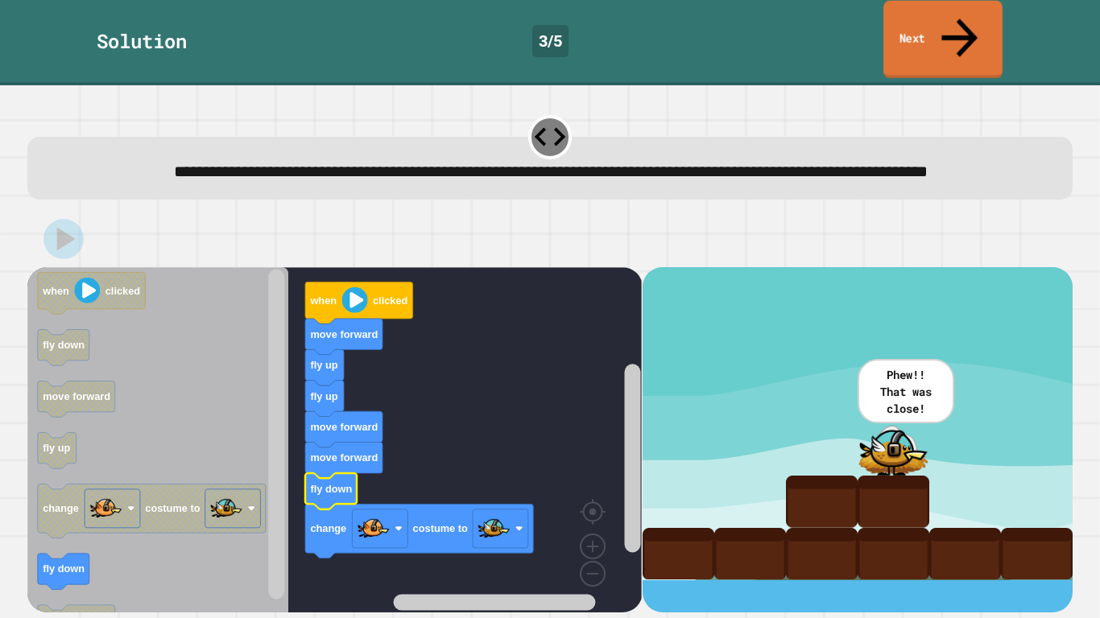
click at [910, 18] on link "Next" at bounding box center [942, 40] width 119 height 78
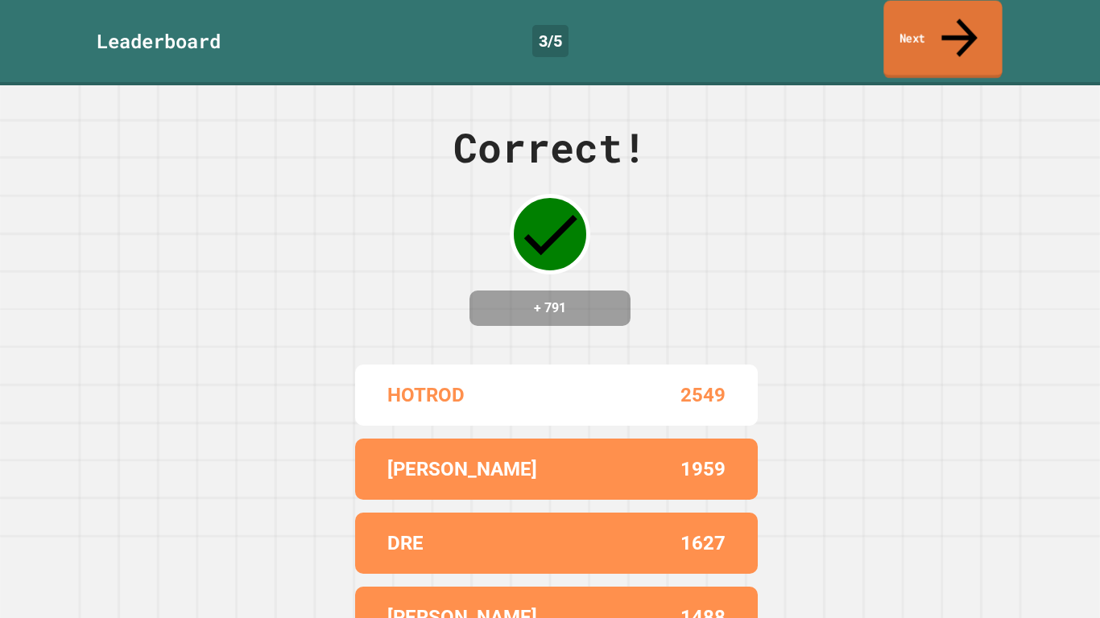
click at [903, 20] on link "Next" at bounding box center [942, 40] width 118 height 78
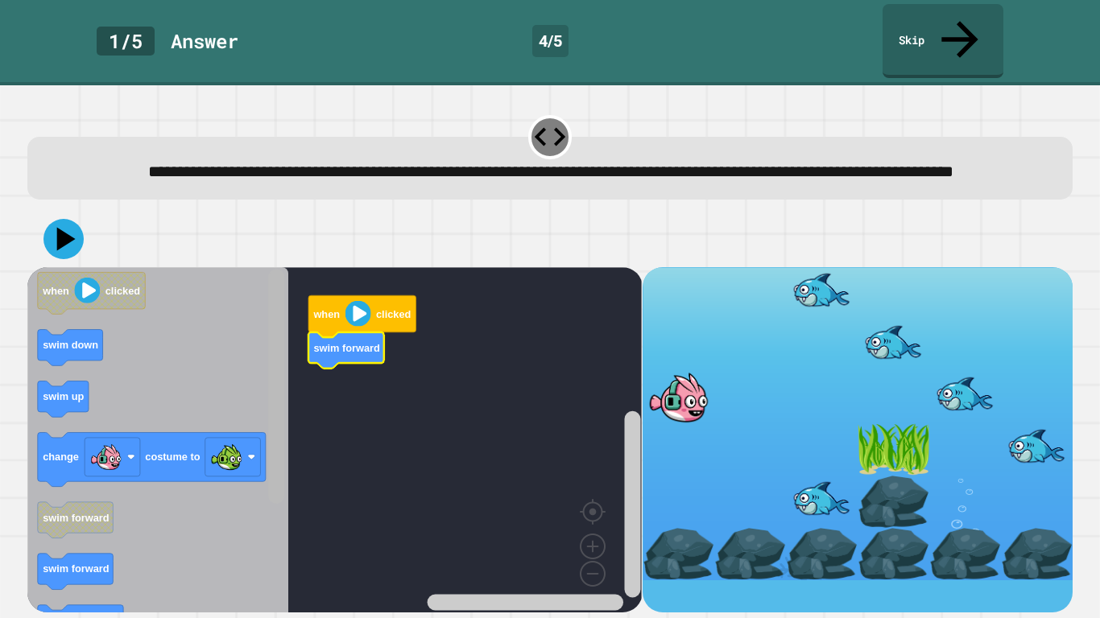
click at [279, 395] on rect "Blockly Workspace" at bounding box center [276, 387] width 16 height 234
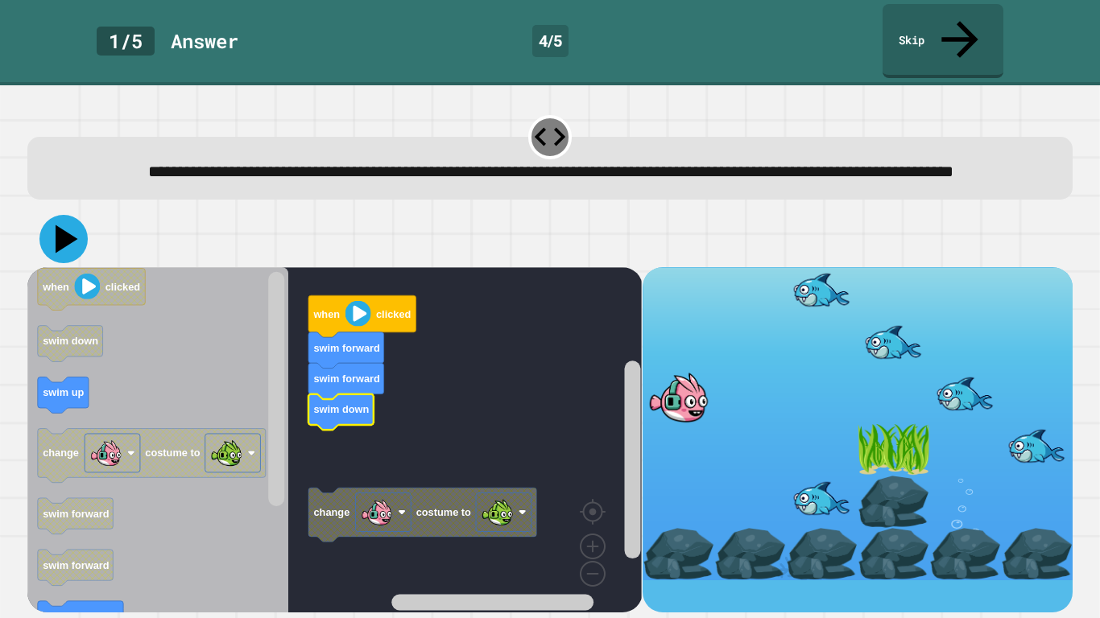
click at [55, 229] on icon at bounding box center [63, 239] width 48 height 48
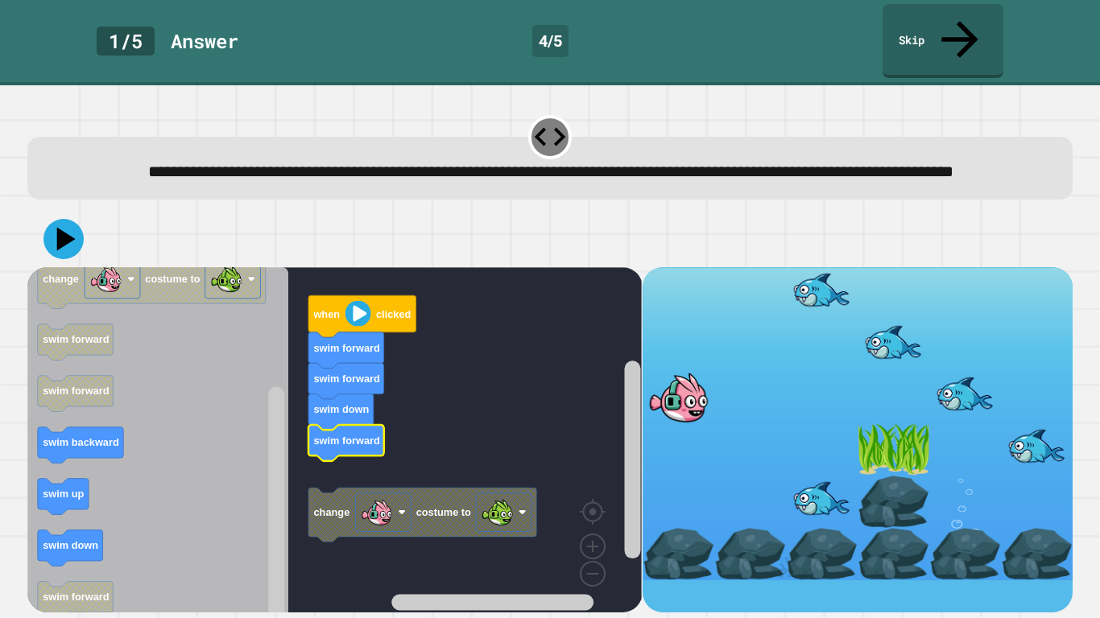
click at [77, 222] on icon at bounding box center [63, 239] width 40 height 40
click at [67, 225] on icon at bounding box center [67, 239] width 23 height 28
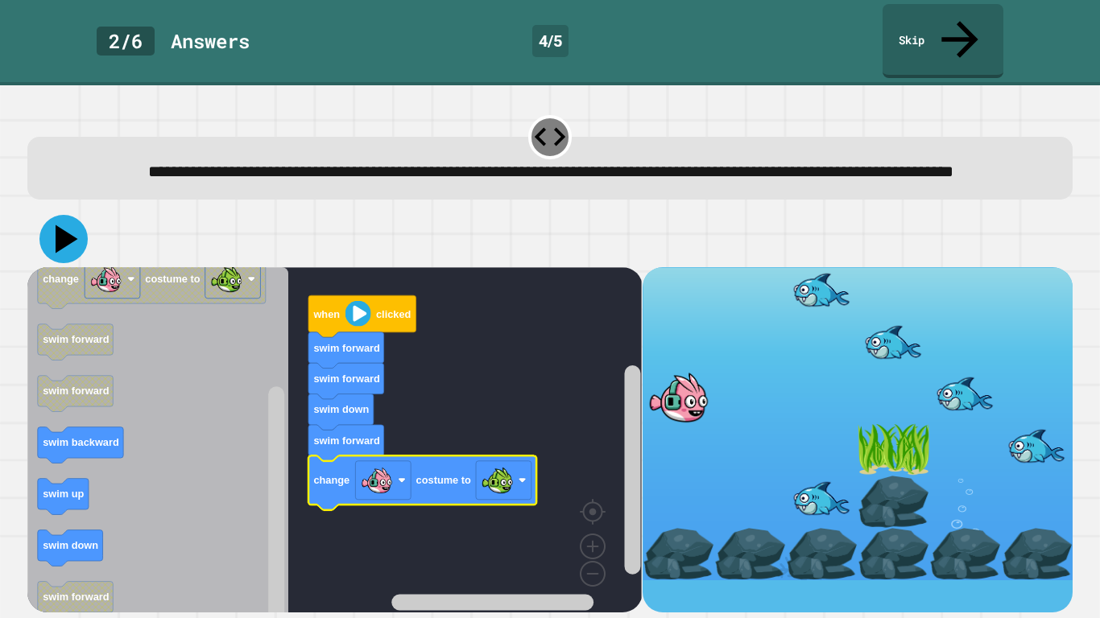
click at [72, 215] on button at bounding box center [63, 239] width 48 height 48
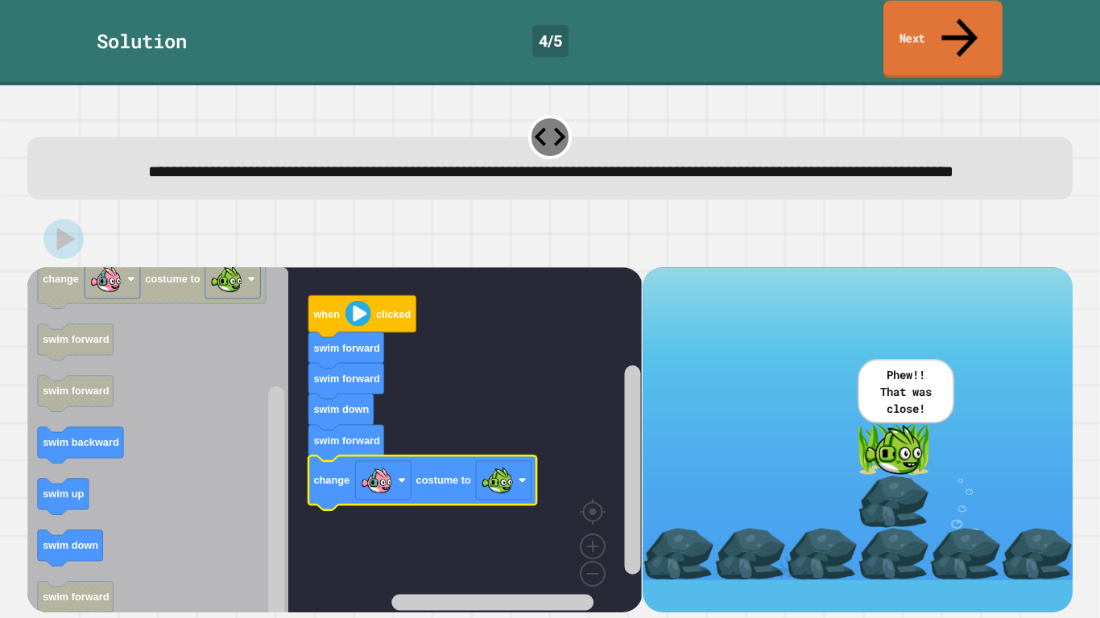
click at [930, 19] on link "Next" at bounding box center [942, 40] width 119 height 78
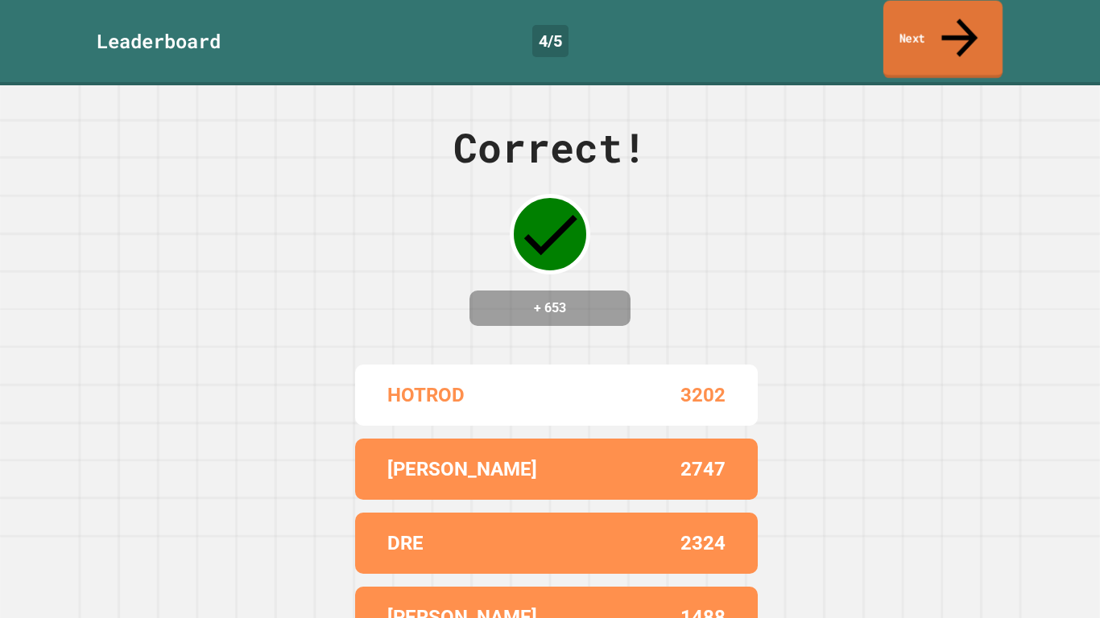
click at [931, 19] on link "Next" at bounding box center [942, 40] width 119 height 78
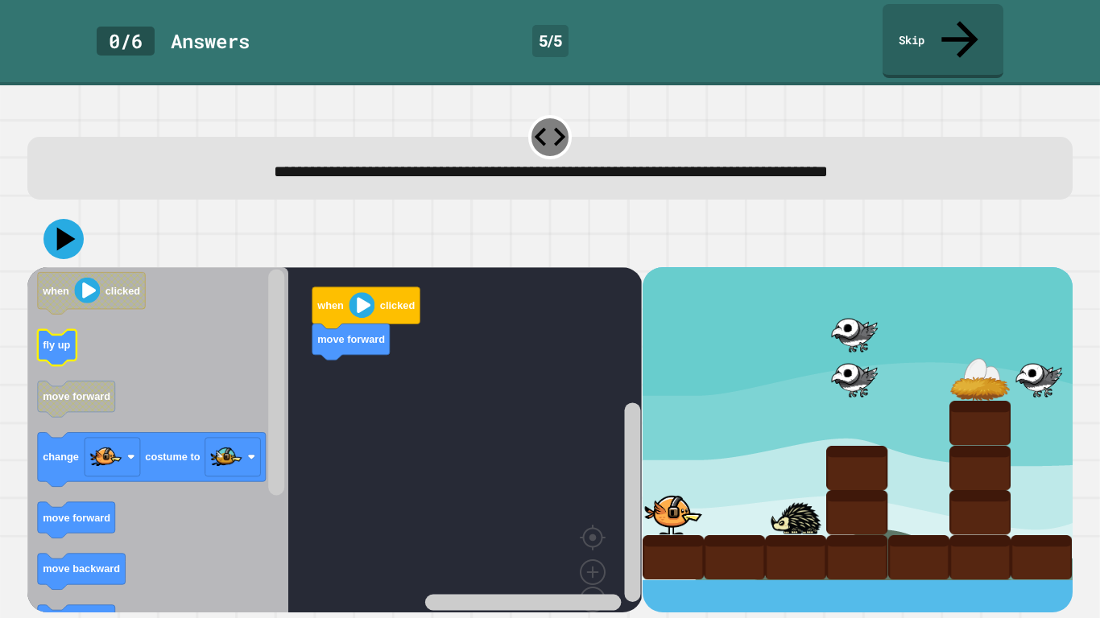
click at [53, 311] on icon "when clicked fly up move forward change costume to move forward move backward m…" at bounding box center [157, 458] width 261 height 382
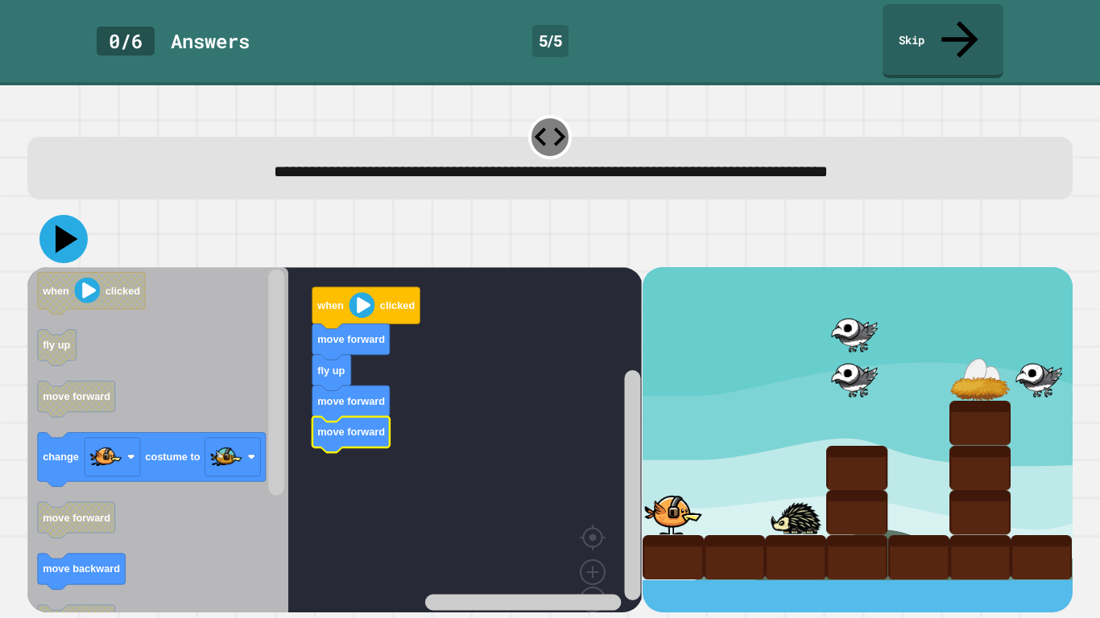
click at [72, 215] on icon at bounding box center [63, 239] width 48 height 48
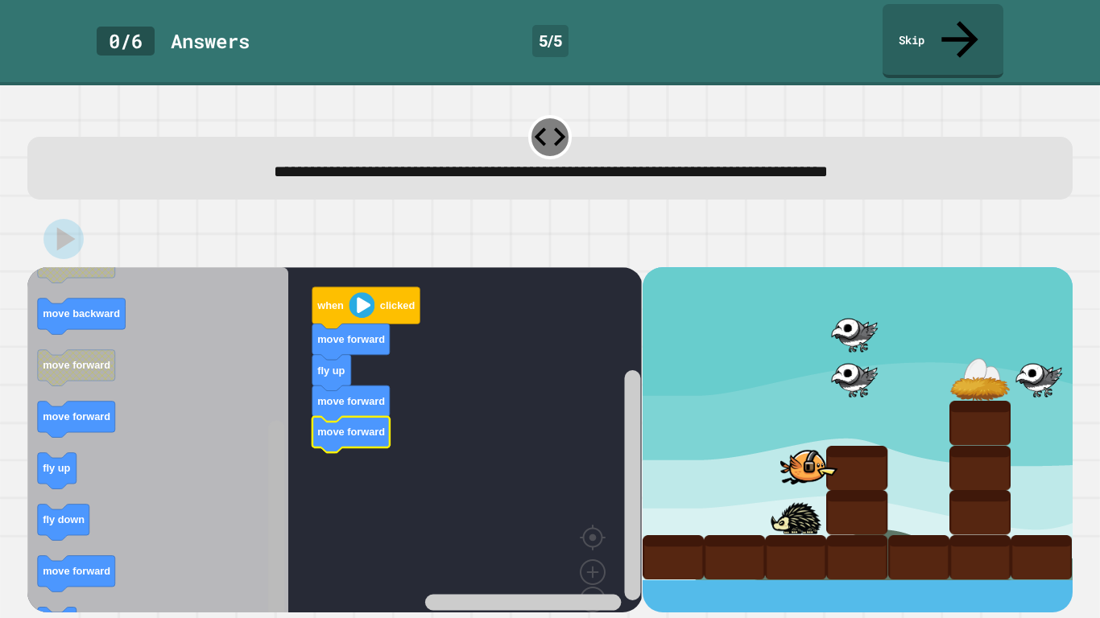
click at [265, 524] on div "when clicked move forward fly up move forward move forward when clicked fly up …" at bounding box center [334, 439] width 614 height 345
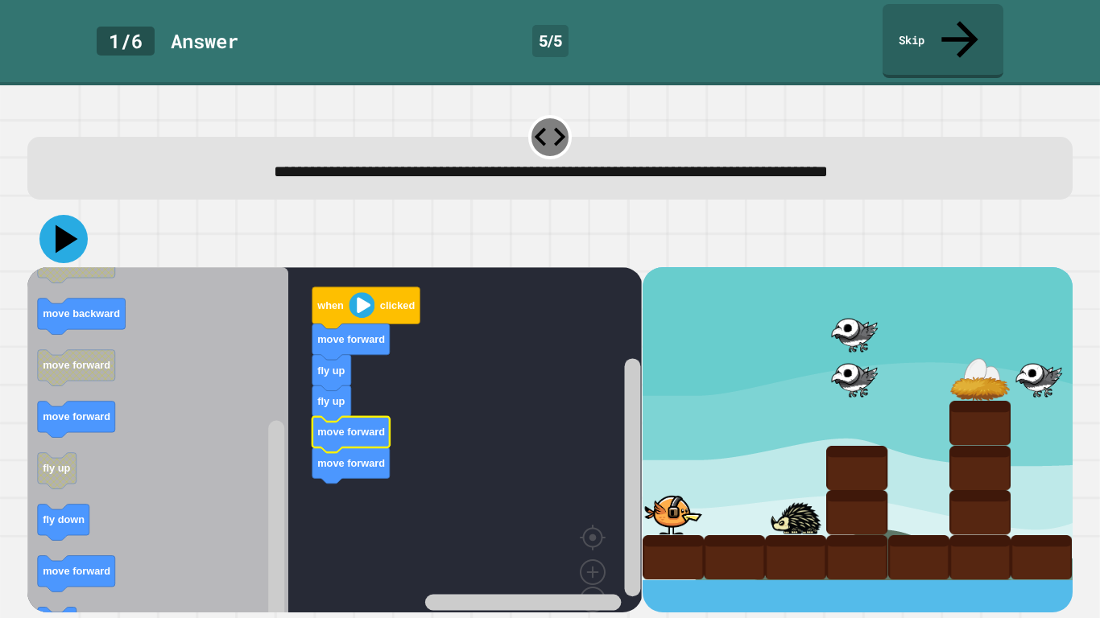
click at [68, 215] on icon at bounding box center [63, 239] width 48 height 48
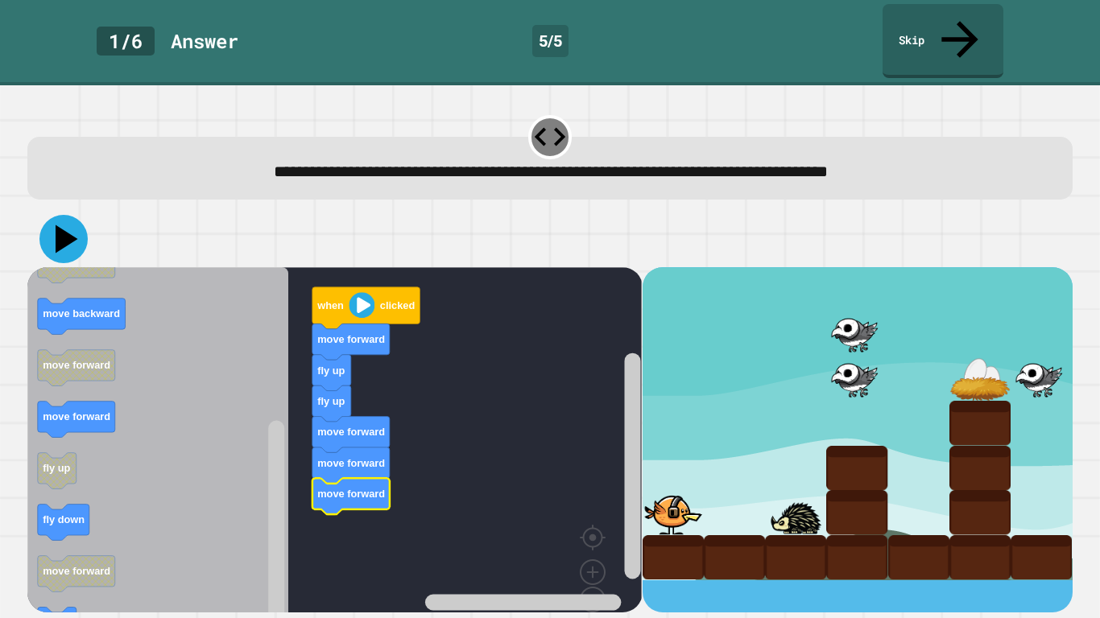
click at [49, 215] on icon at bounding box center [63, 239] width 48 height 48
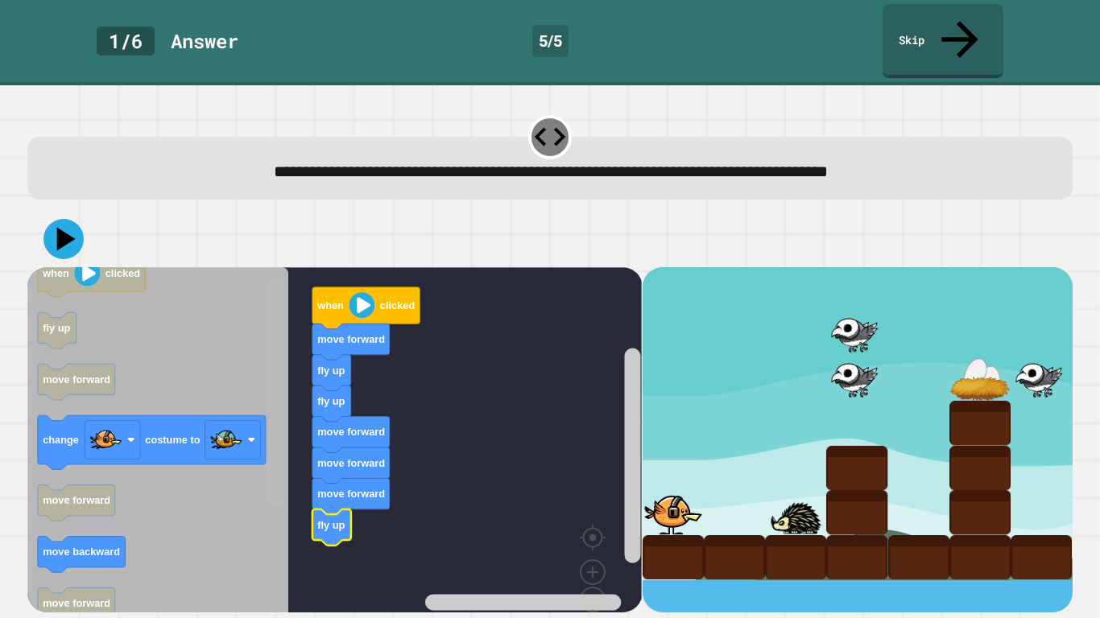
click at [267, 326] on g "Blockly Workspace" at bounding box center [277, 459] width 20 height 378
click at [59, 225] on icon at bounding box center [67, 239] width 23 height 28
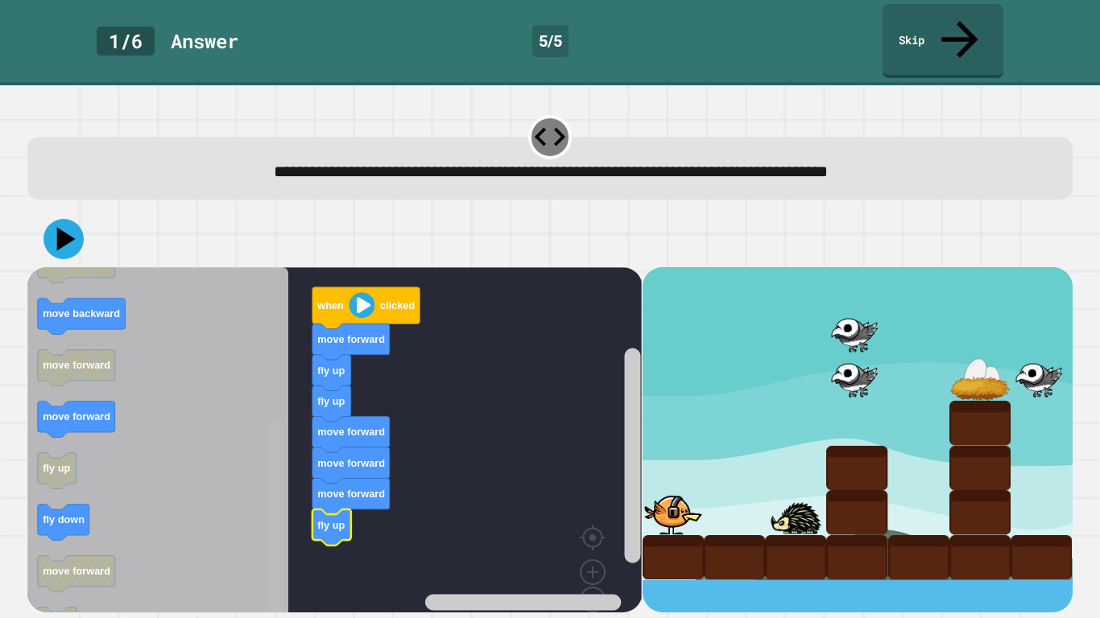
click at [285, 618] on div "when clicked move forward fly up fly up move forward move forward move forward …" at bounding box center [550, 411] width 1056 height 413
click at [85, 403] on icon "Blockly Workspace" at bounding box center [157, 458] width 261 height 382
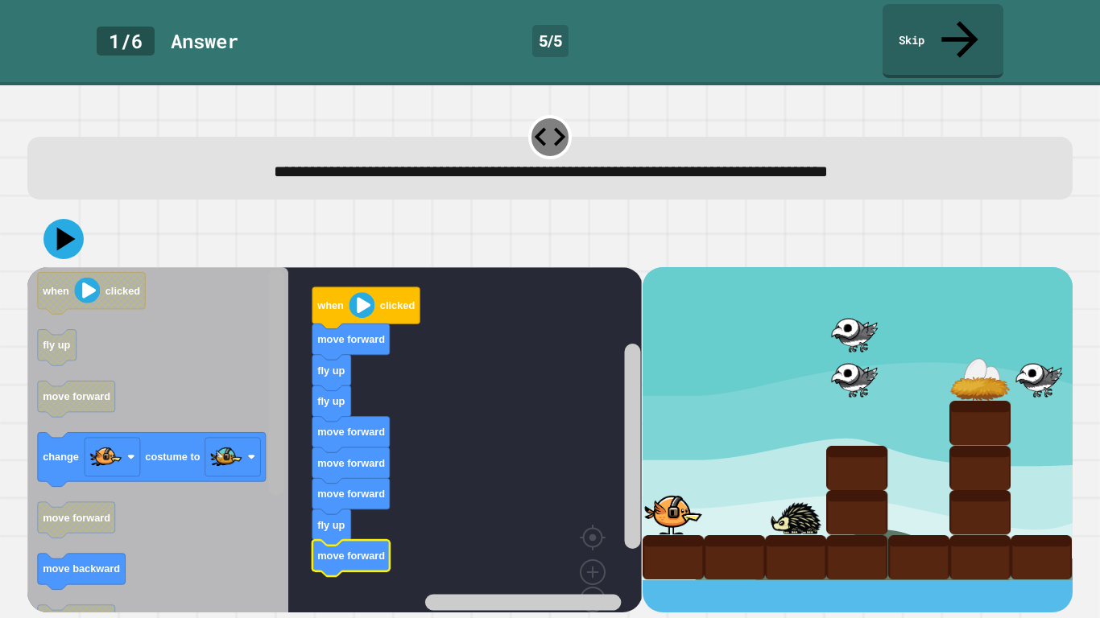
click at [253, 131] on div "**********" at bounding box center [550, 362] width 1056 height 511
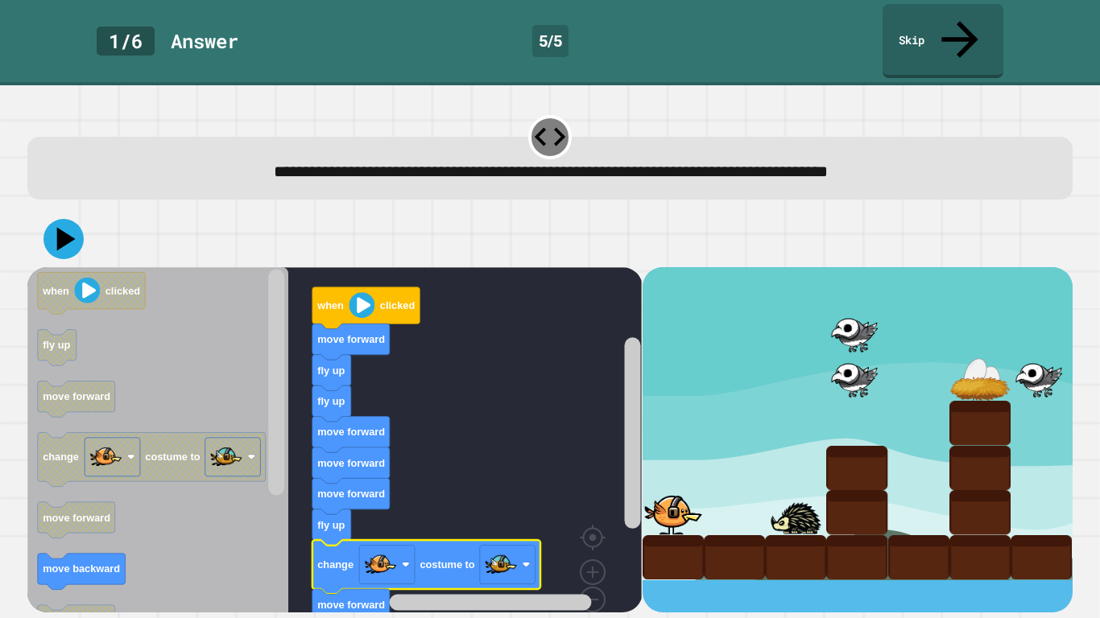
click at [434, 559] on text "costume to" at bounding box center [447, 565] width 55 height 12
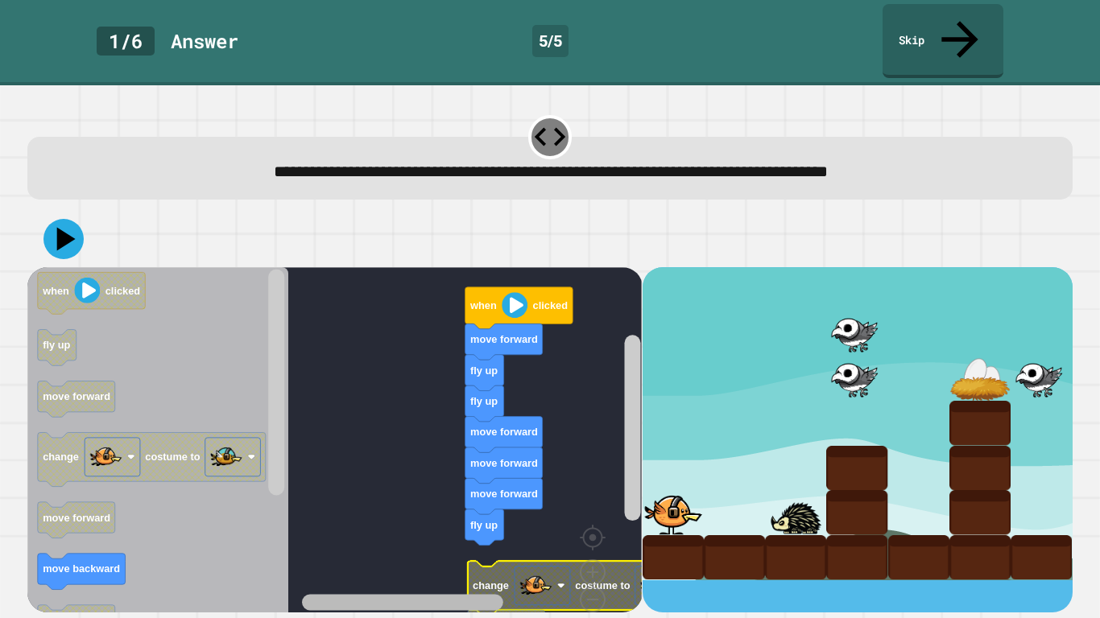
click at [324, 576] on div "when clicked move forward fly up fly up move forward move forward move forward …" at bounding box center [334, 439] width 614 height 345
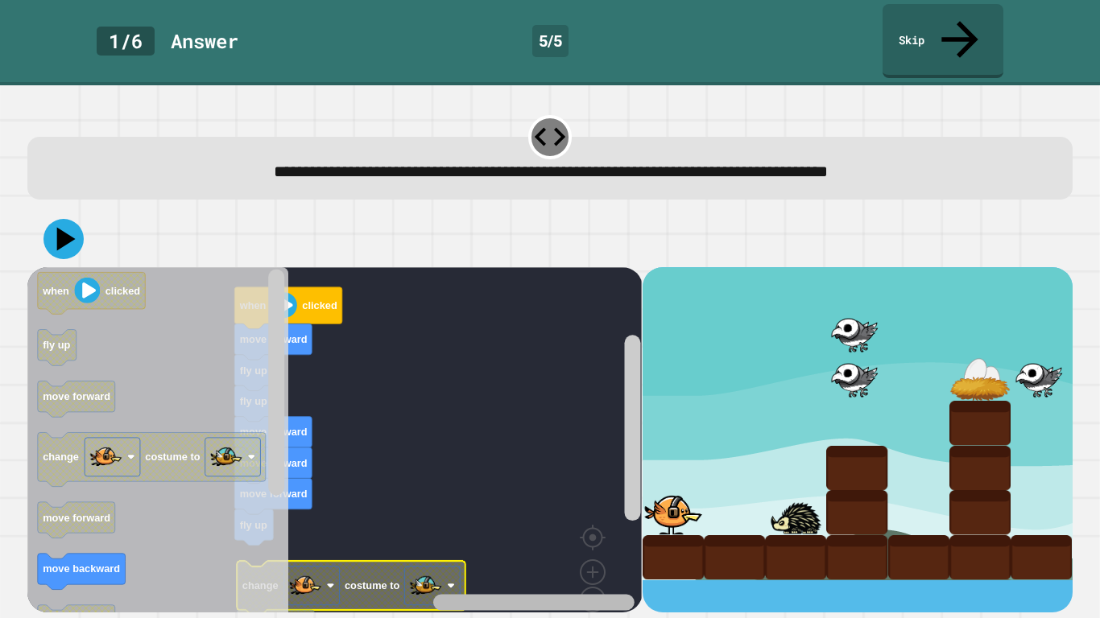
click at [497, 561] on div "when clicked move forward fly up fly up move forward move forward move forward …" at bounding box center [334, 439] width 614 height 345
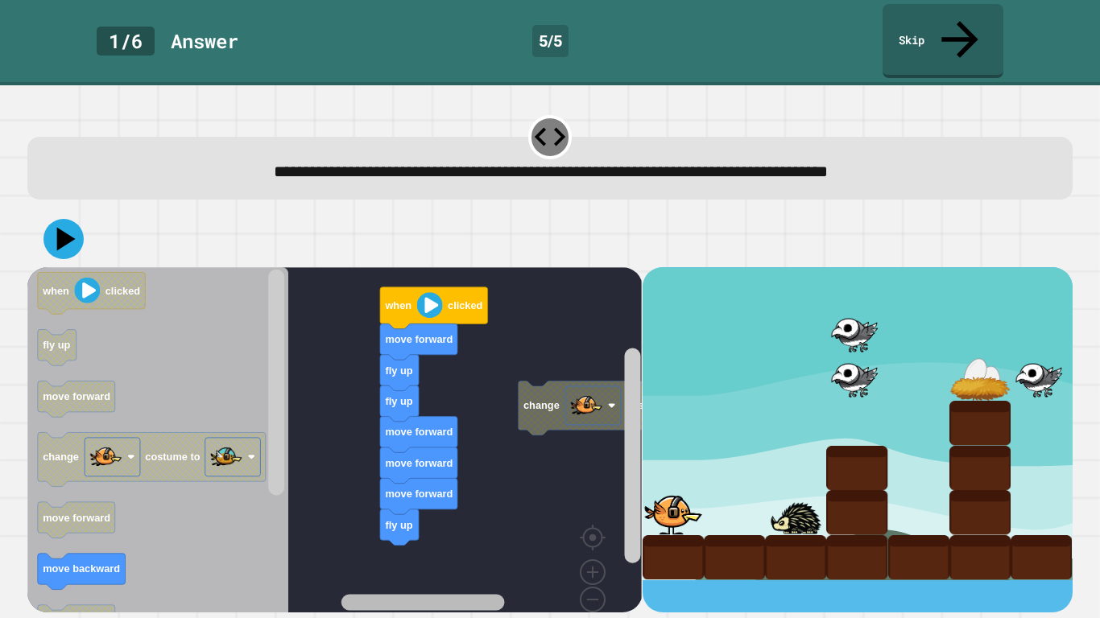
click at [399, 604] on rect "Blockly Workspace" at bounding box center [422, 603] width 163 height 16
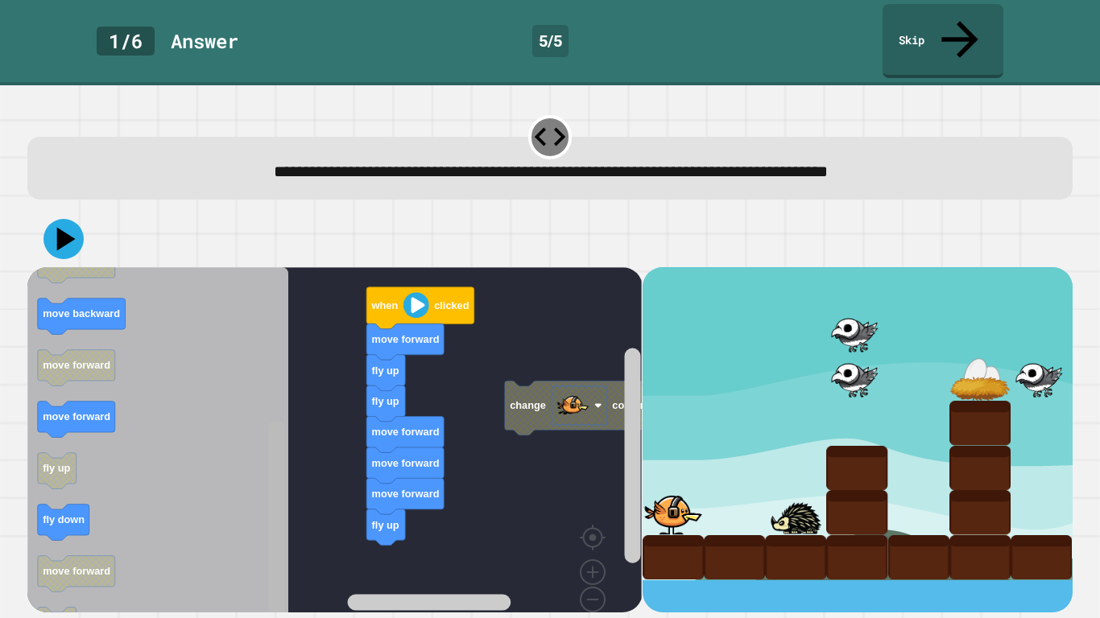
click at [234, 618] on div "when clicked move forward fly up fly up move forward move forward move forward …" at bounding box center [550, 411] width 1056 height 413
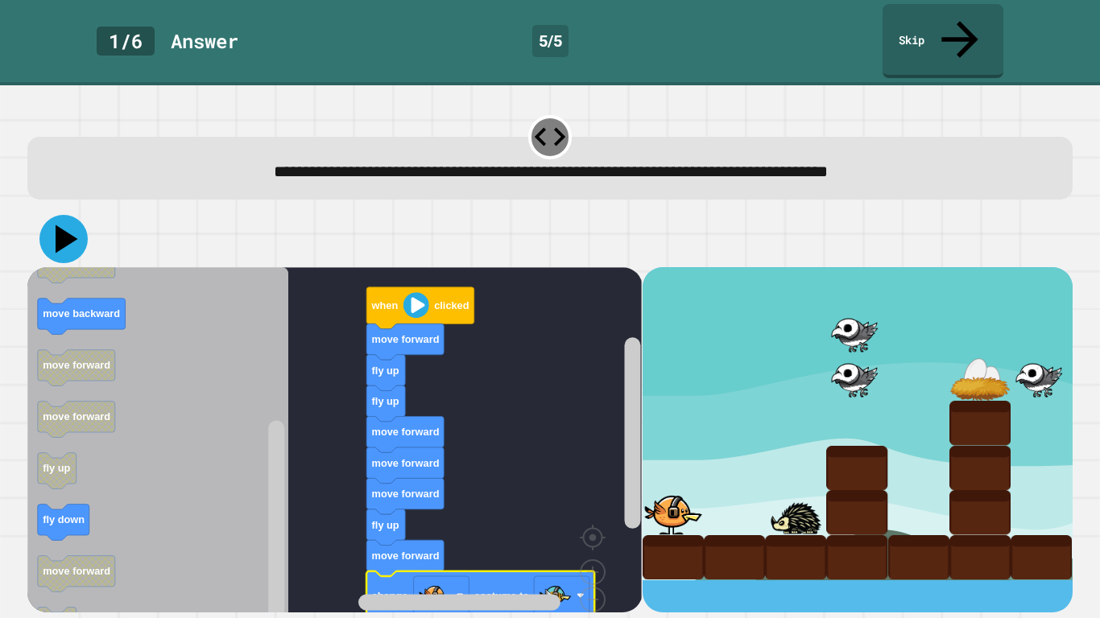
click at [64, 215] on icon at bounding box center [63, 239] width 48 height 48
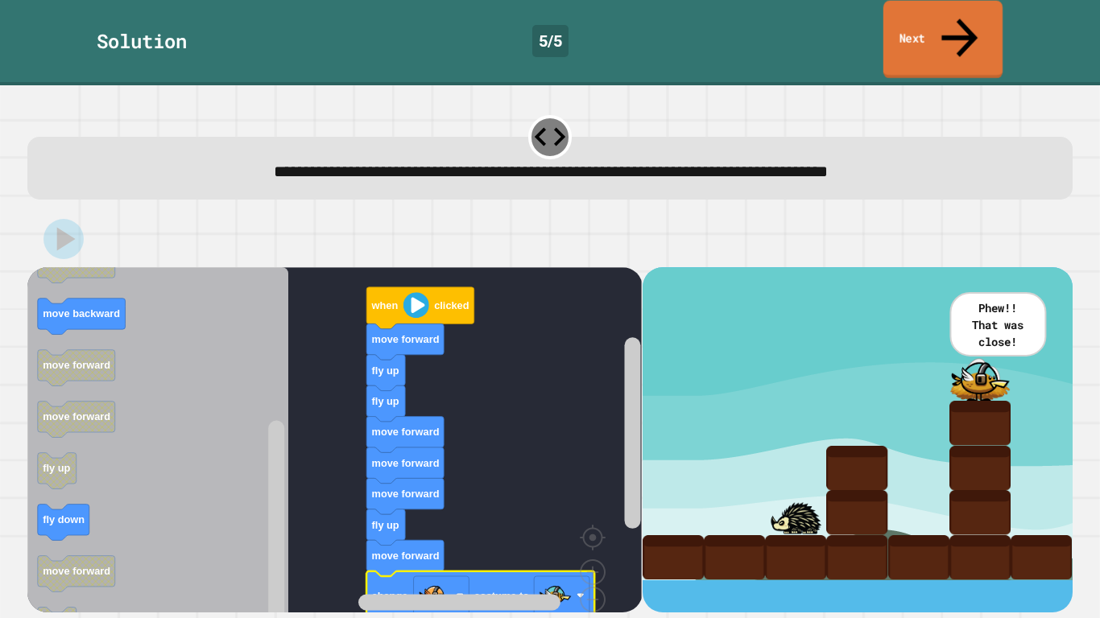
click at [955, 31] on link "Next" at bounding box center [942, 40] width 119 height 78
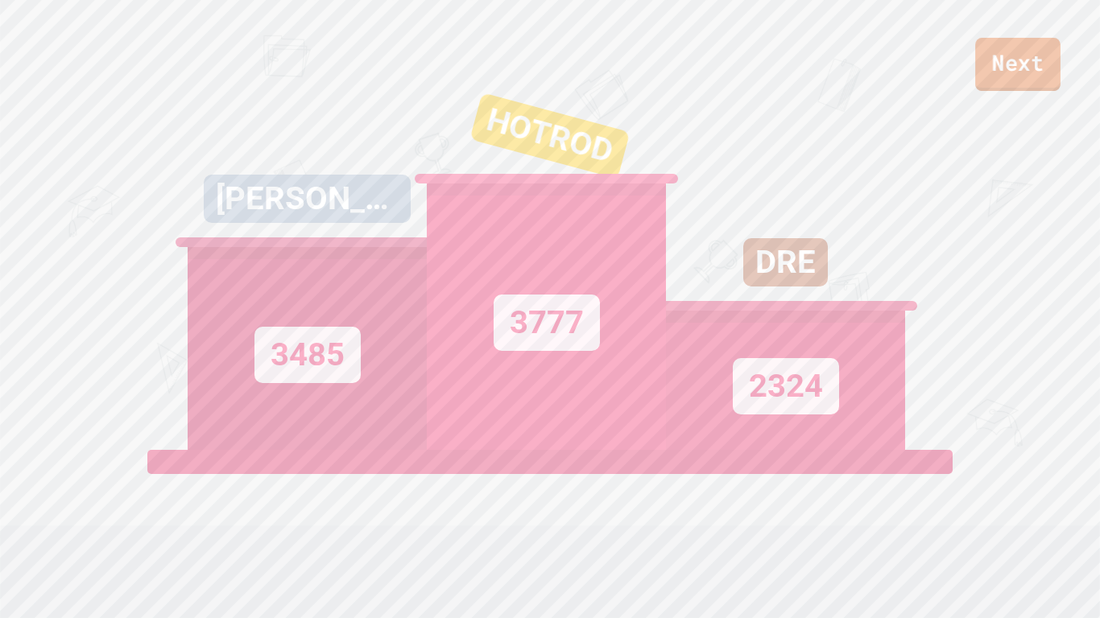
click at [1035, 65] on link "Next" at bounding box center [1017, 64] width 85 height 53
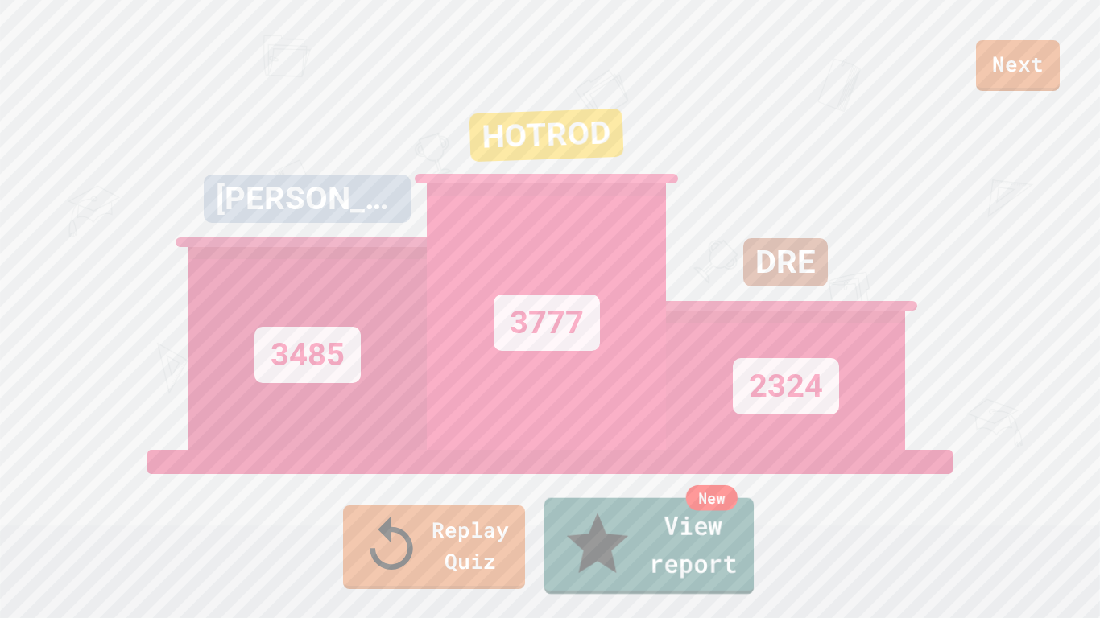
click at [686, 564] on link "New View report" at bounding box center [648, 546] width 209 height 97
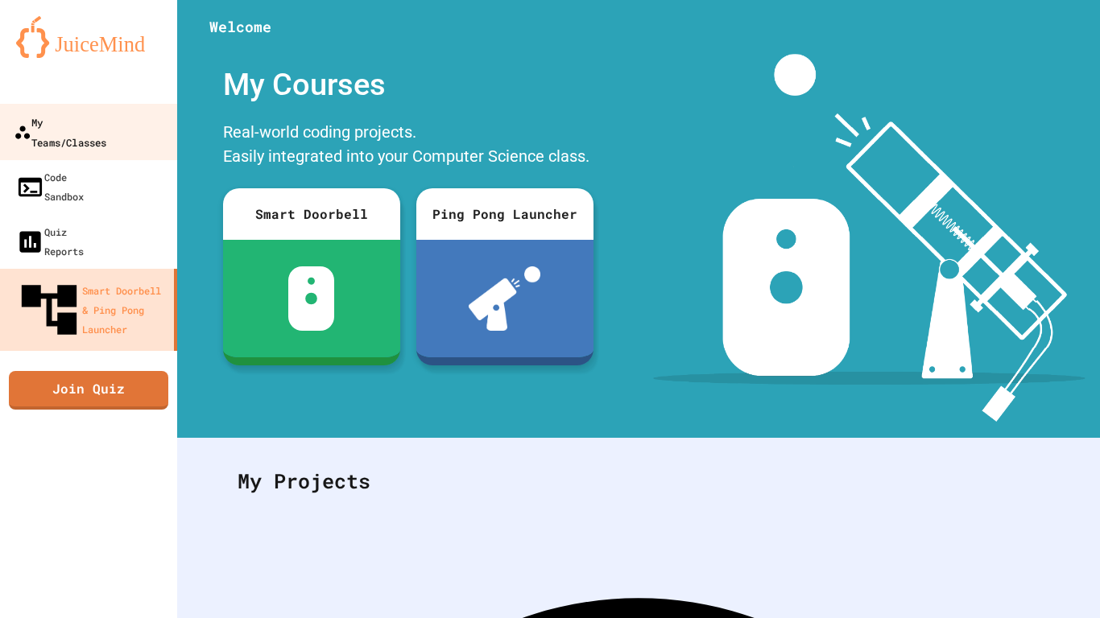
click at [106, 120] on div "My Teams/Classes" at bounding box center [60, 131] width 93 height 39
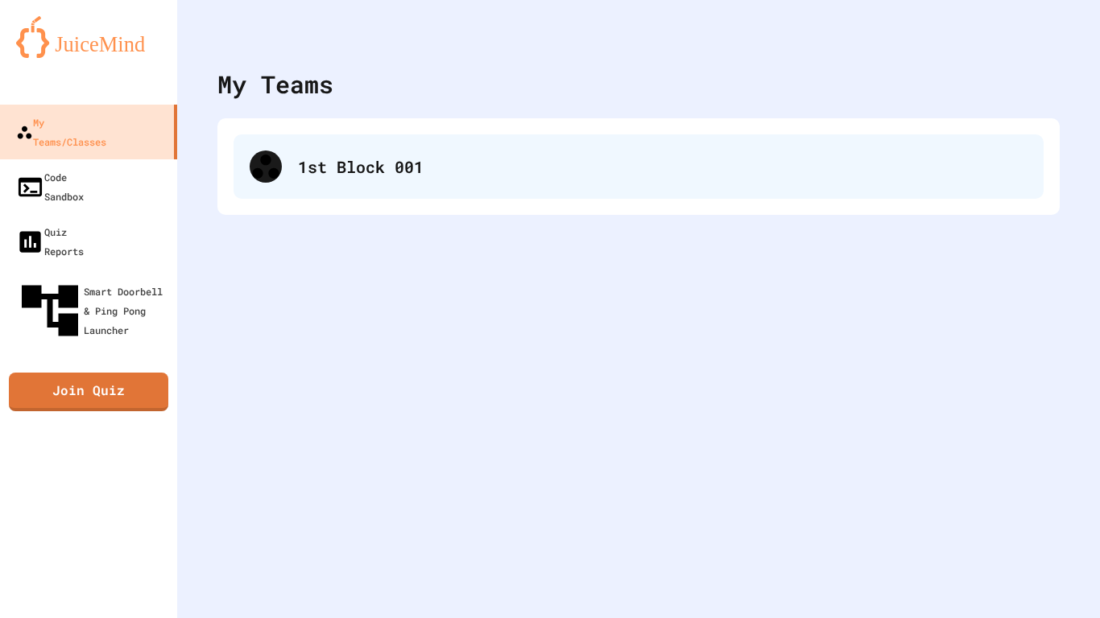
click at [294, 195] on div "1st Block 001" at bounding box center [638, 166] width 810 height 64
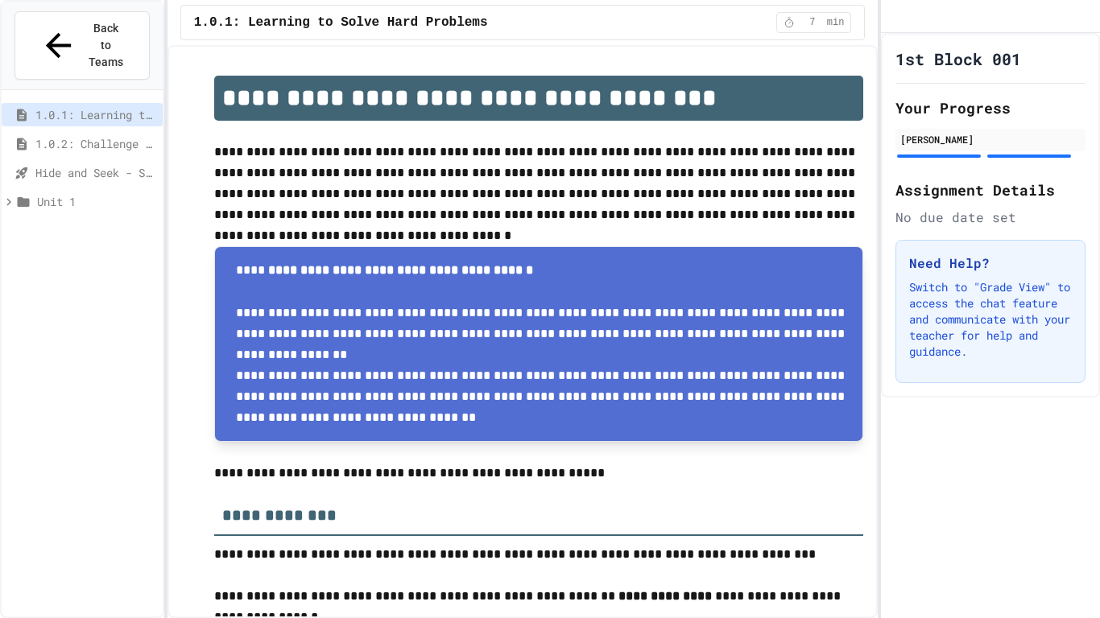
click at [90, 135] on span "1.0.2: Challenge Problem - The Bridge" at bounding box center [95, 143] width 121 height 17
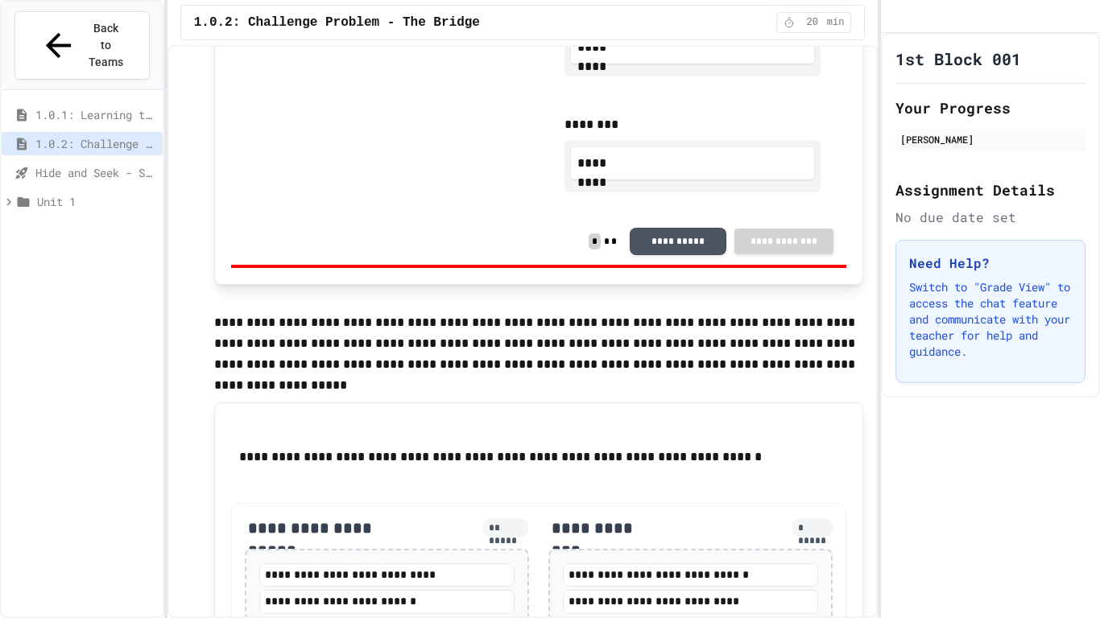
scroll to position [1365, 0]
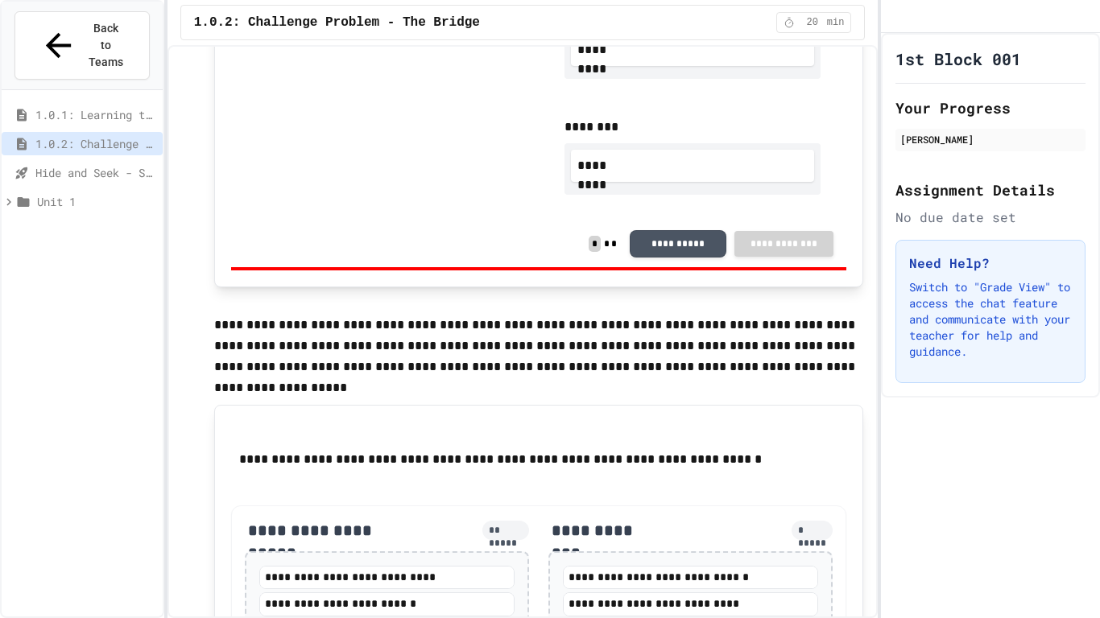
click at [102, 132] on div "1.0.2: Challenge Problem - The Bridge" at bounding box center [82, 146] width 161 height 29
click at [102, 164] on span "Hide and Seek - SUB" at bounding box center [95, 172] width 121 height 17
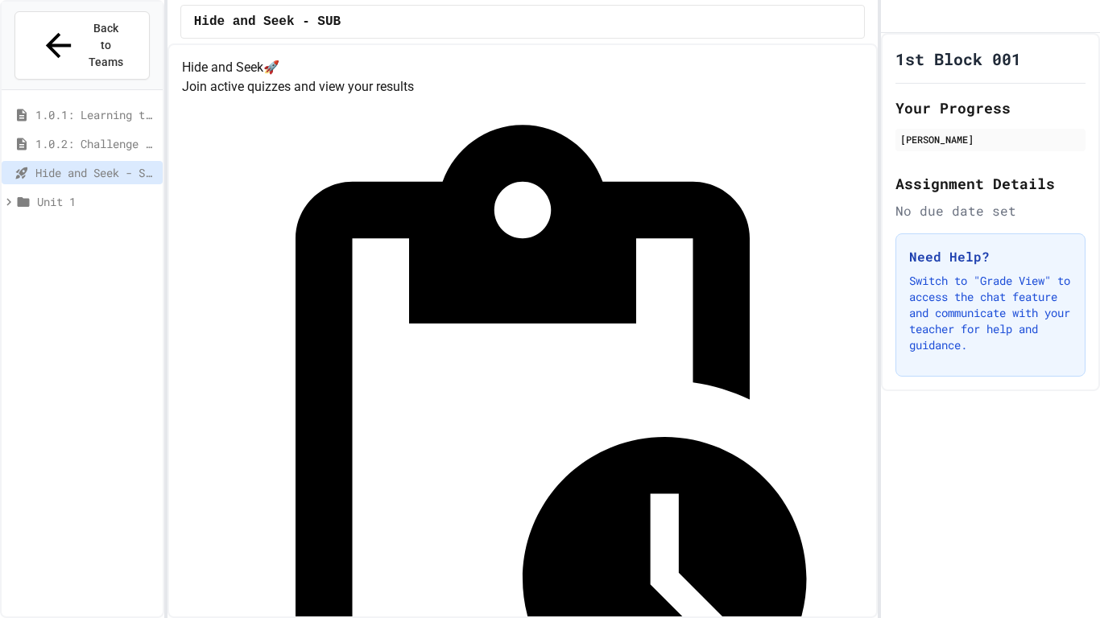
click at [118, 106] on span "1.0.1: Learning to Solve Hard Problems" at bounding box center [95, 114] width 121 height 17
